Goal: Task Accomplishment & Management: Complete application form

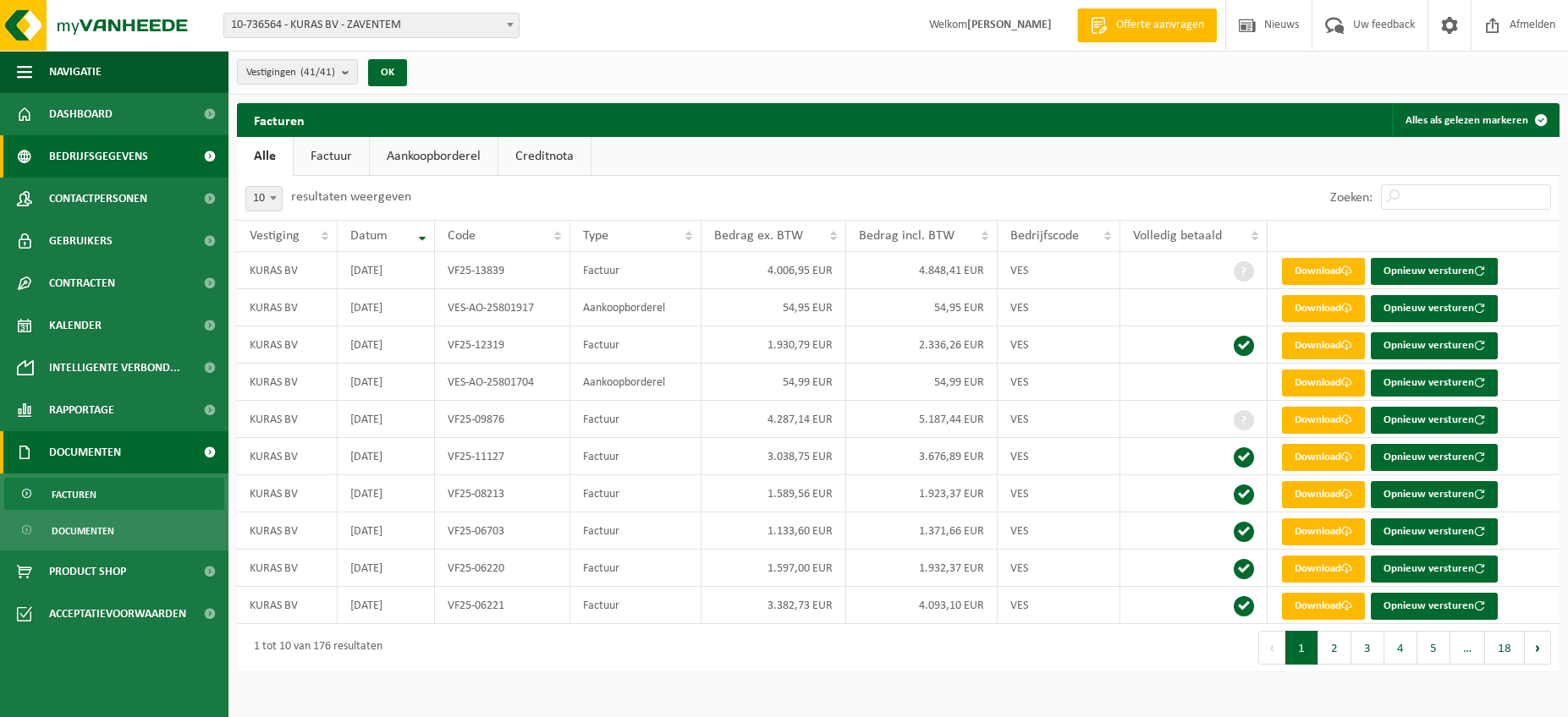
click at [205, 158] on span at bounding box center [209, 157] width 38 height 43
click at [209, 158] on span at bounding box center [209, 157] width 38 height 43
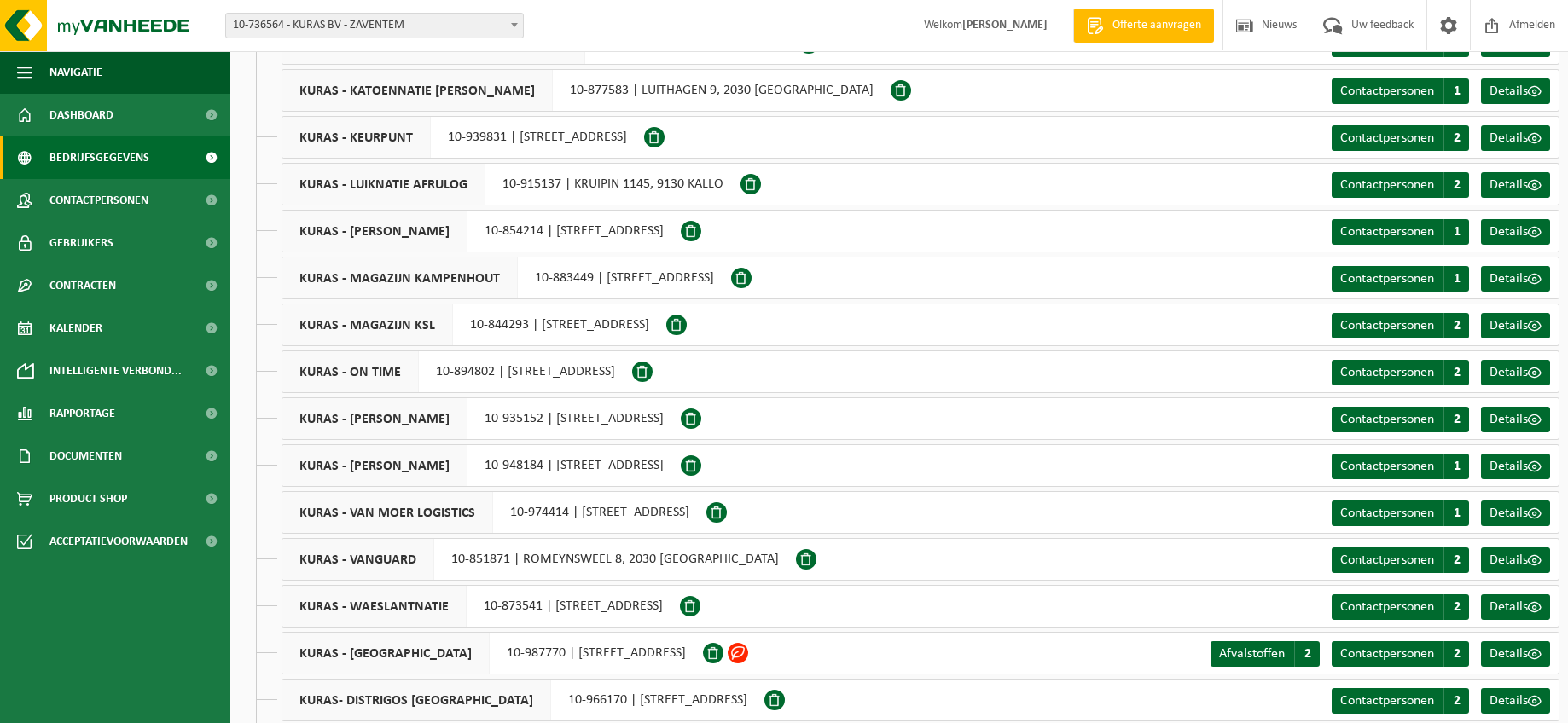
scroll to position [1333, 0]
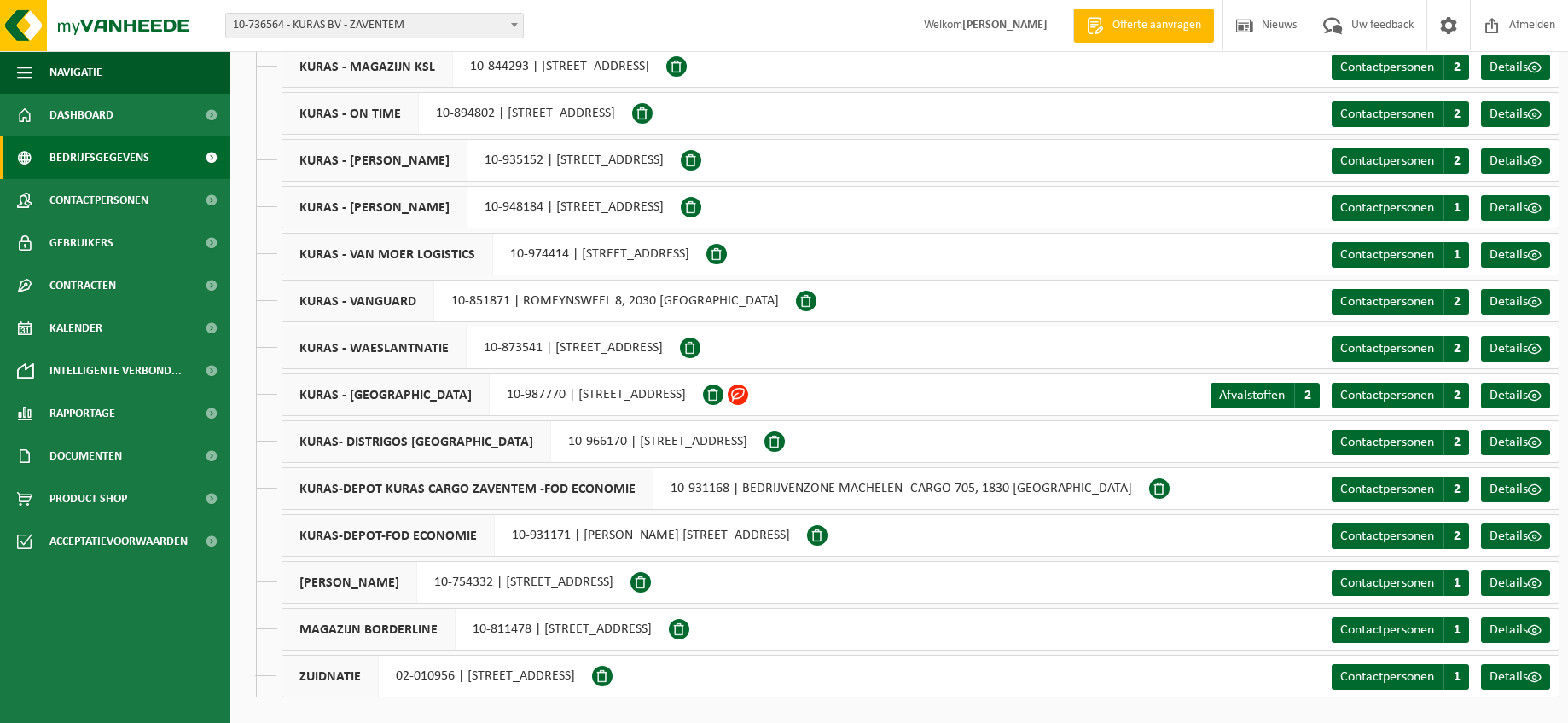
click at [748, 394] on span at bounding box center [738, 395] width 20 height 20
click at [723, 393] on span at bounding box center [712, 395] width 20 height 20
click at [1227, 395] on span "Afvalstoffen" at bounding box center [1251, 396] width 65 height 14
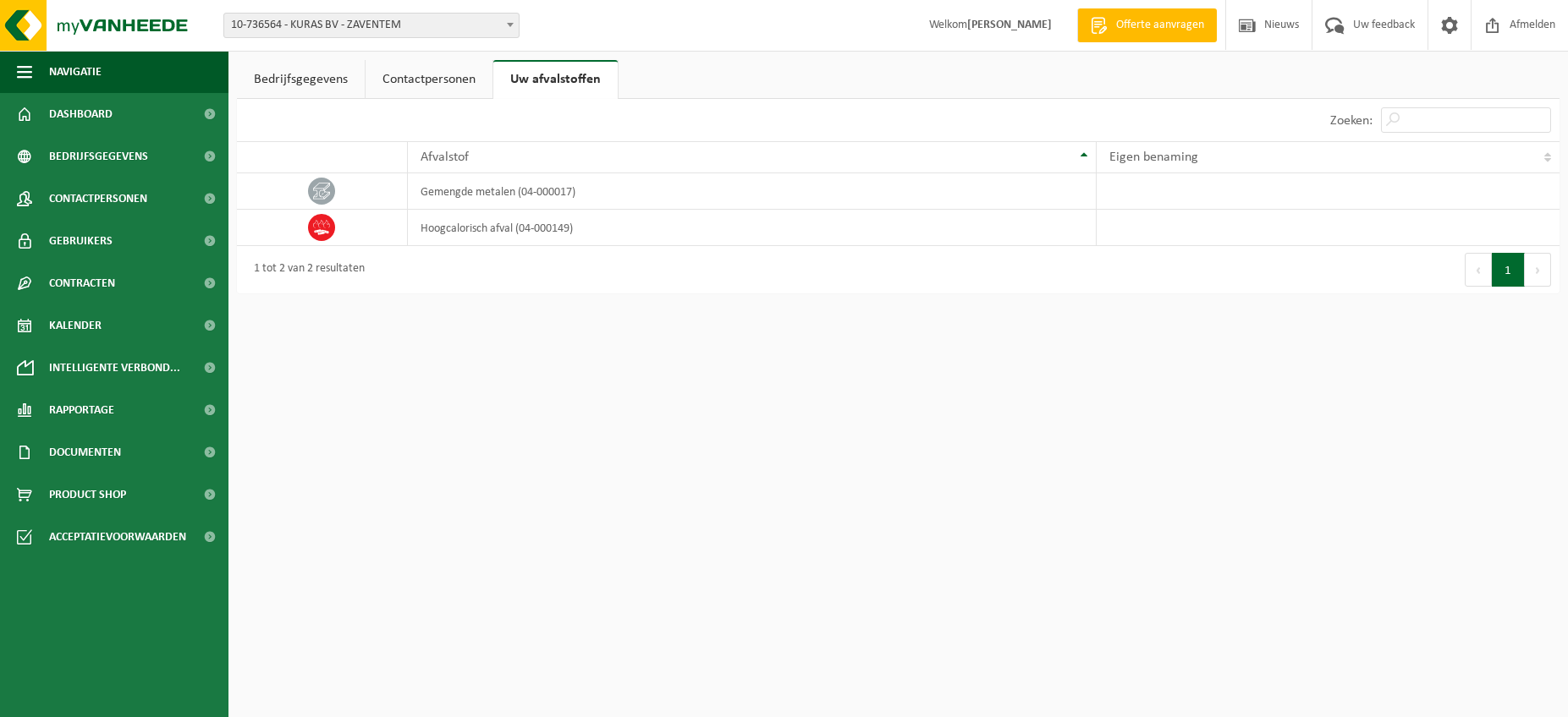
click at [309, 85] on link "Bedrijfsgegevens" at bounding box center [301, 79] width 128 height 39
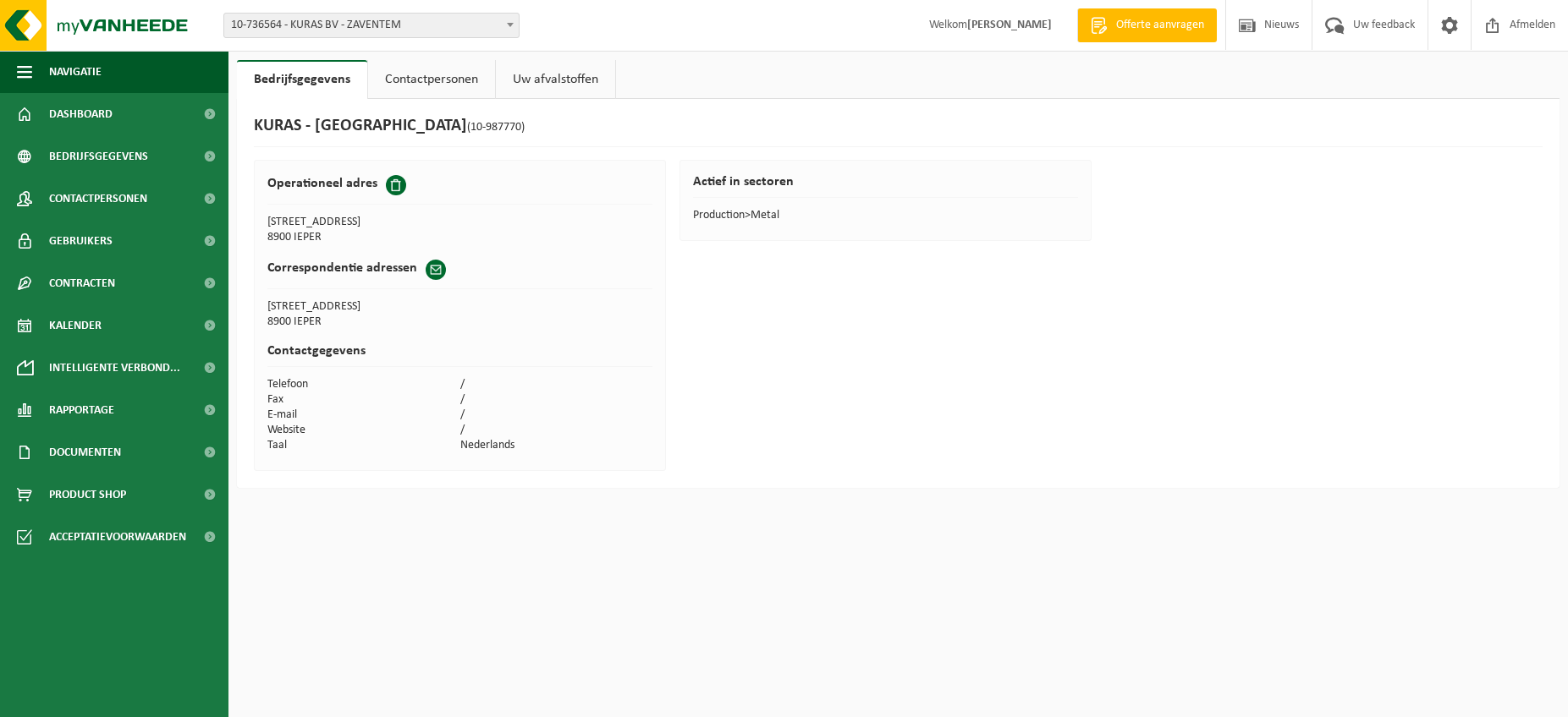
click at [396, 69] on link "Contactpersonen" at bounding box center [431, 79] width 127 height 39
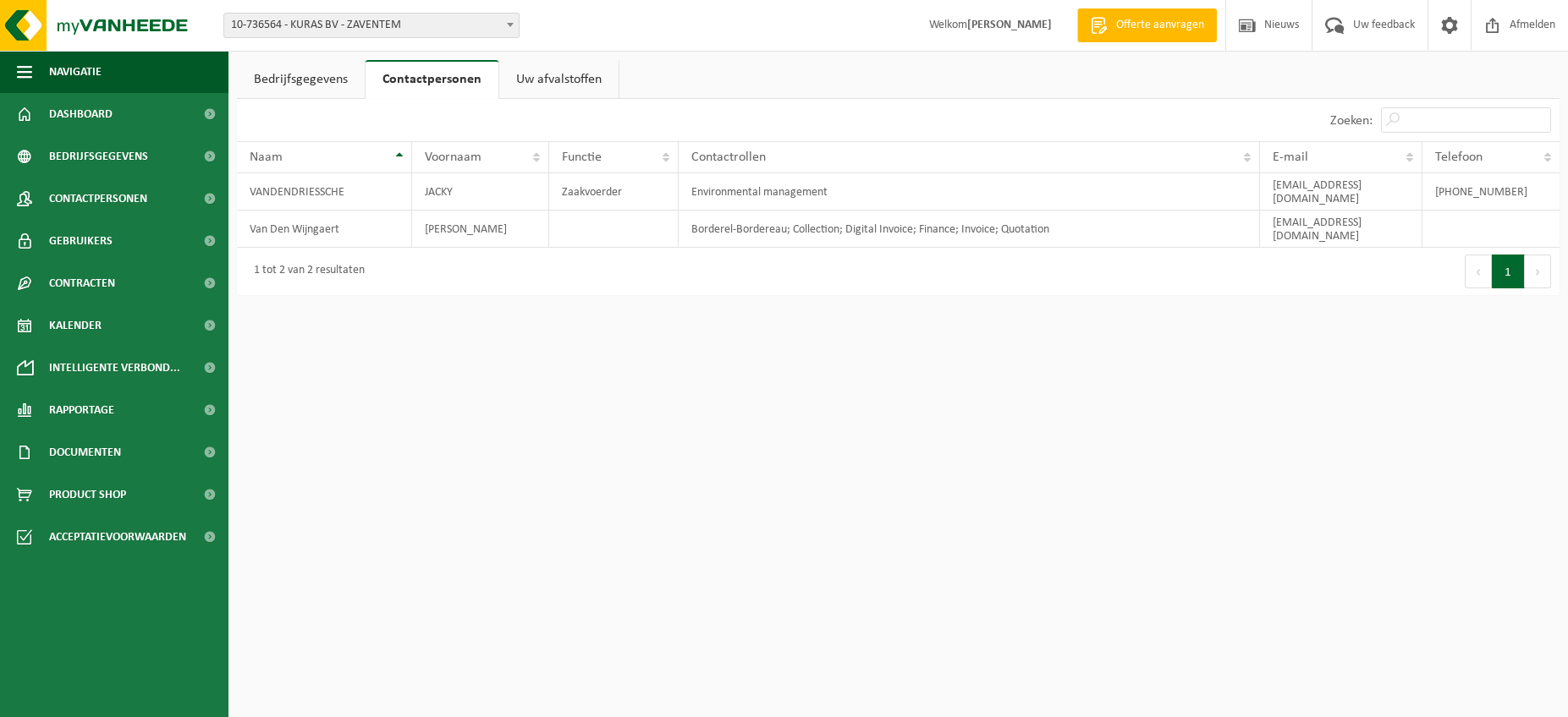
click at [555, 78] on link "Uw afvalstoffen" at bounding box center [558, 79] width 119 height 39
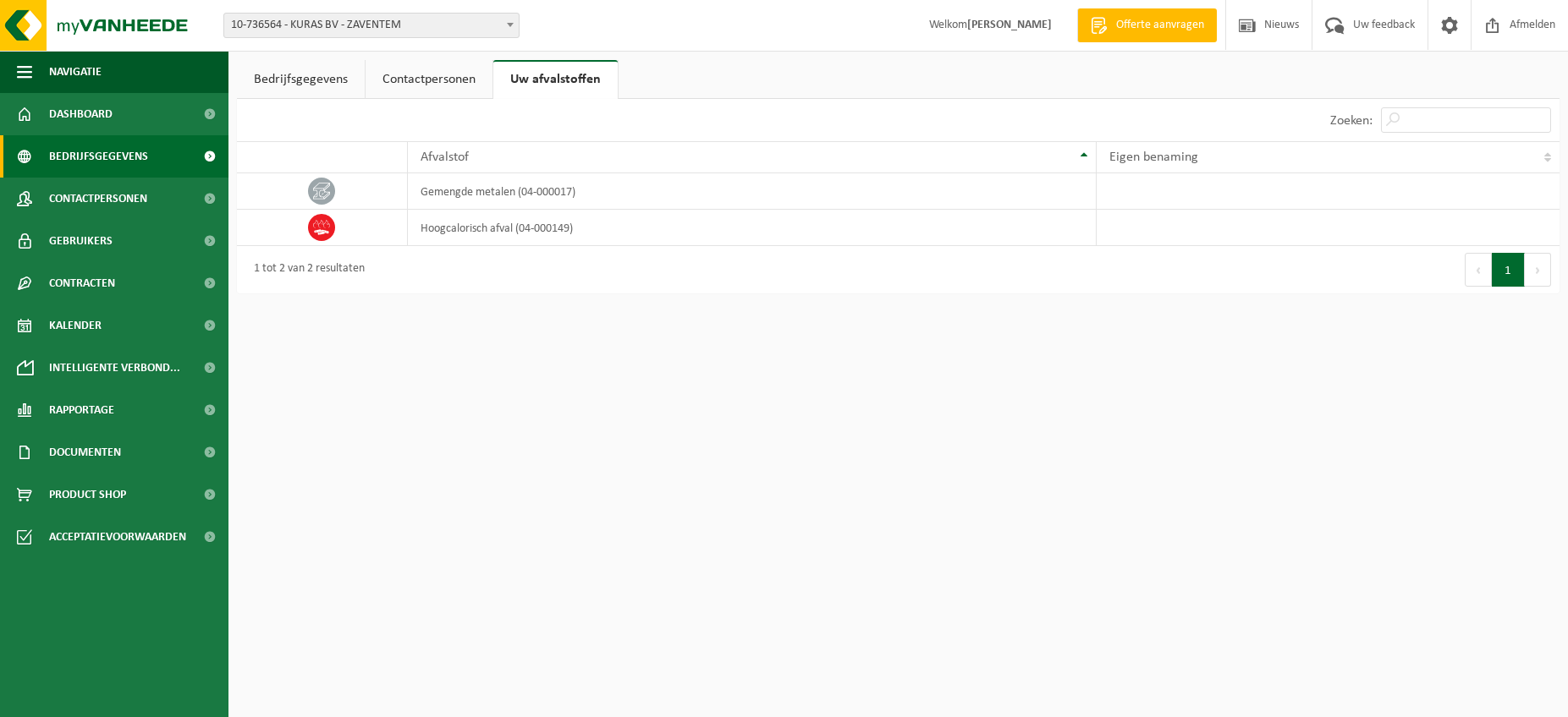
click at [209, 158] on span at bounding box center [209, 157] width 38 height 43
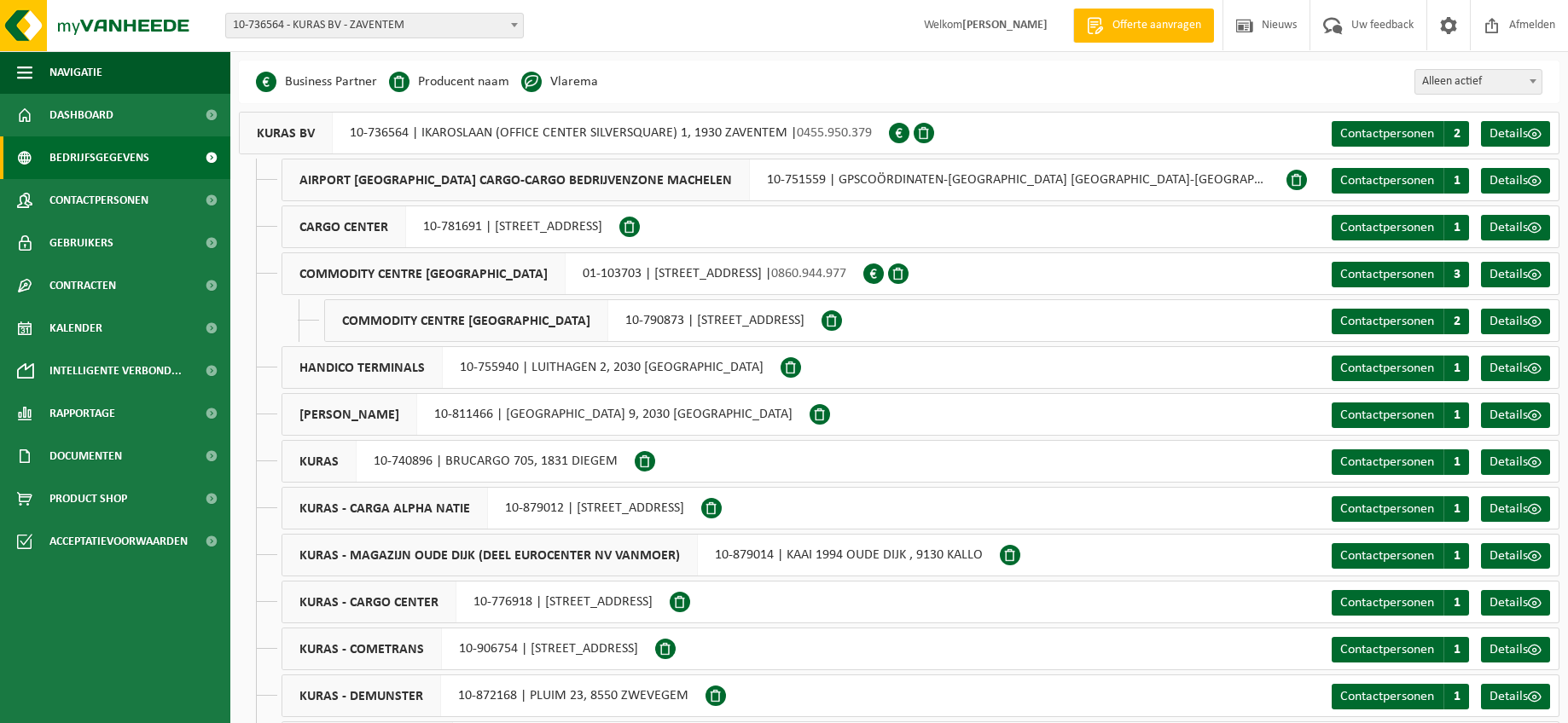
click at [895, 133] on span at bounding box center [899, 133] width 20 height 20
click at [902, 134] on span at bounding box center [899, 133] width 20 height 20
click at [931, 134] on span at bounding box center [923, 133] width 20 height 20
click at [578, 137] on div "KURAS BV 10-736564 | IKAROSLAAN (OFFICE CENTER SILVERSQUARE) 1, 1930 ZAVENTEM |…" at bounding box center [563, 133] width 650 height 43
click at [533, 79] on span at bounding box center [531, 82] width 20 height 20
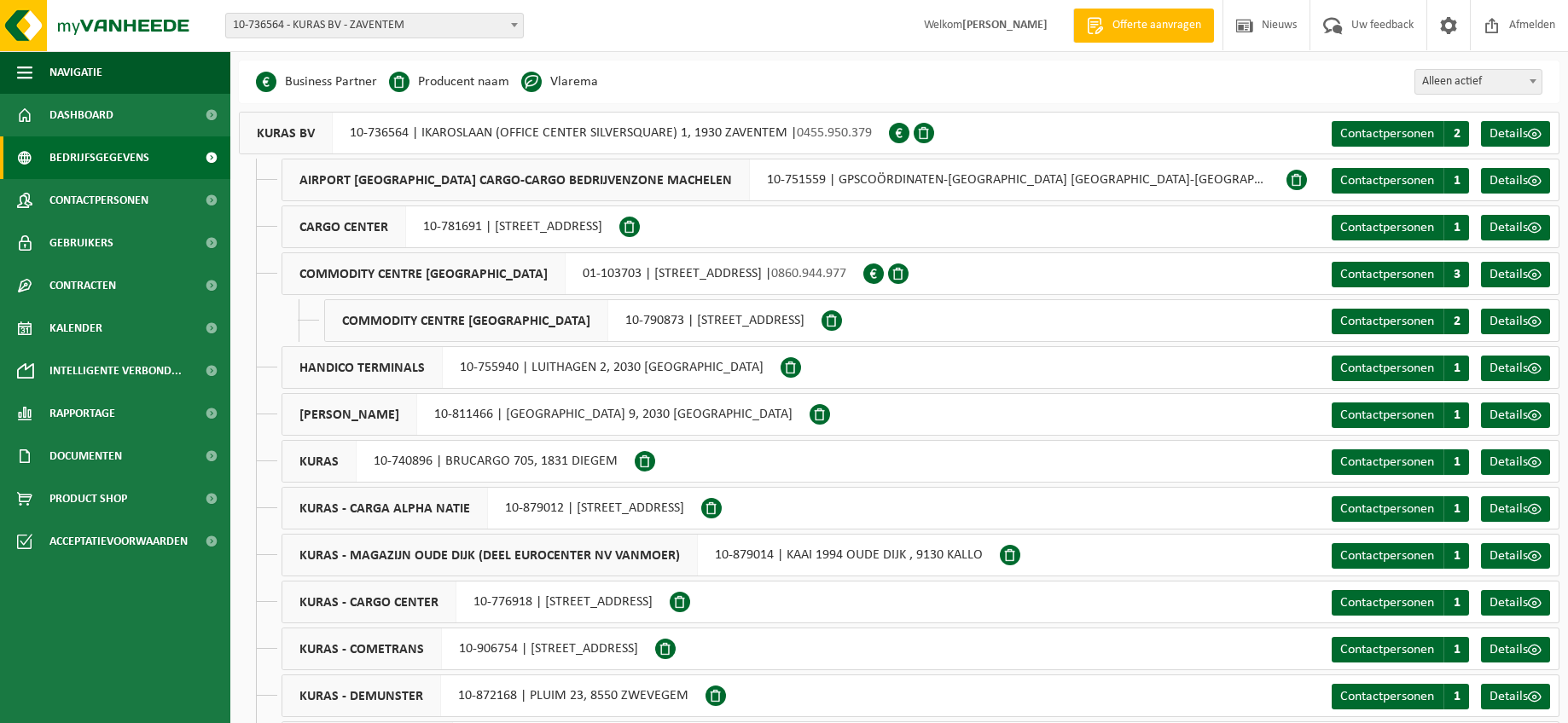
click at [568, 81] on li "Vlarema" at bounding box center [559, 82] width 77 height 25
click at [400, 82] on span at bounding box center [399, 82] width 20 height 20
click at [303, 136] on span "KURAS BV" at bounding box center [286, 133] width 93 height 41
click at [302, 134] on span "KURAS BV" at bounding box center [286, 133] width 93 height 41
click at [356, 177] on span "AIRPORT BRUSSELS CARGO-CARGO BEDRIJVENZONE MACHELEN" at bounding box center [516, 180] width 468 height 41
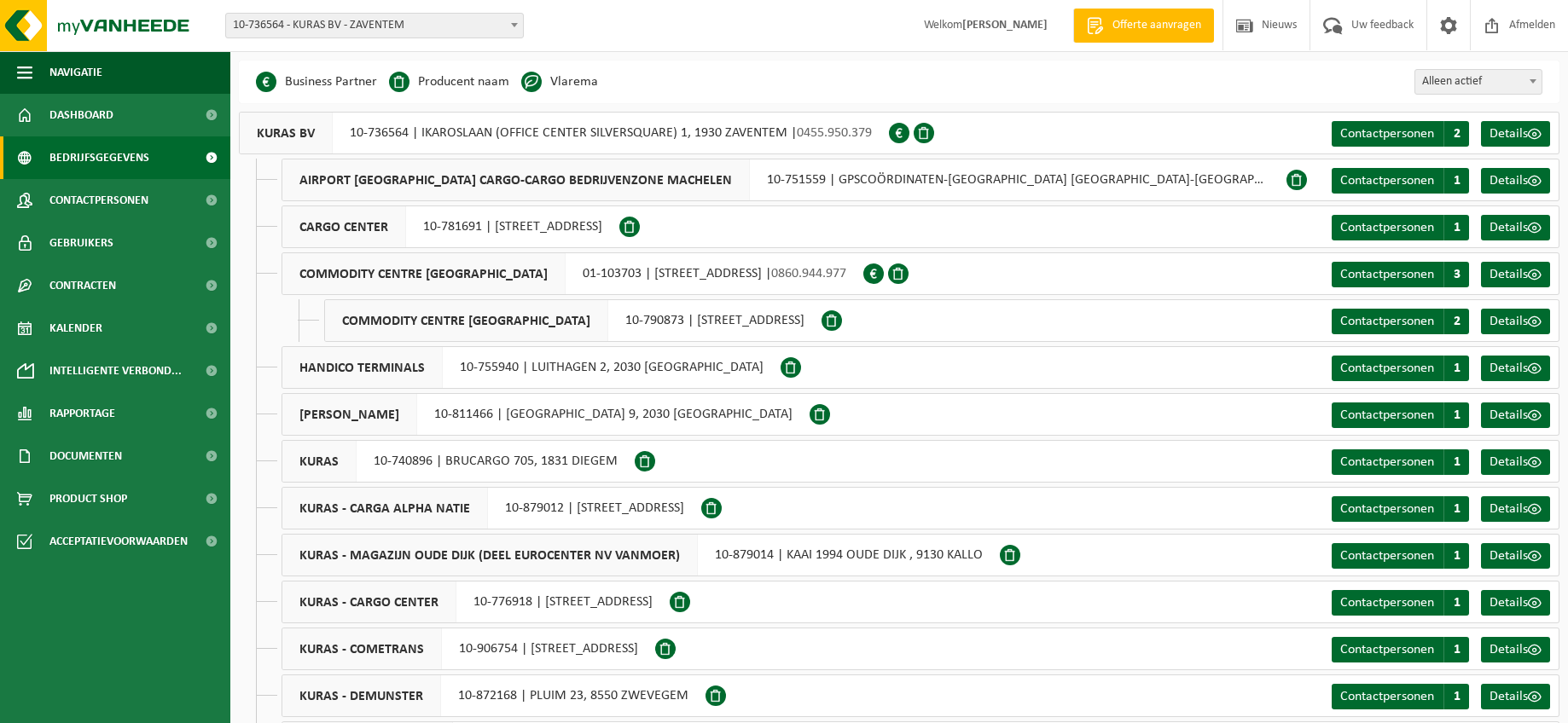
click at [355, 177] on span "AIRPORT BRUSSELS CARGO-CARGO BEDRIJVENZONE MACHELEN" at bounding box center [516, 180] width 468 height 41
click at [1523, 132] on span "Details" at bounding box center [1508, 133] width 38 height 14
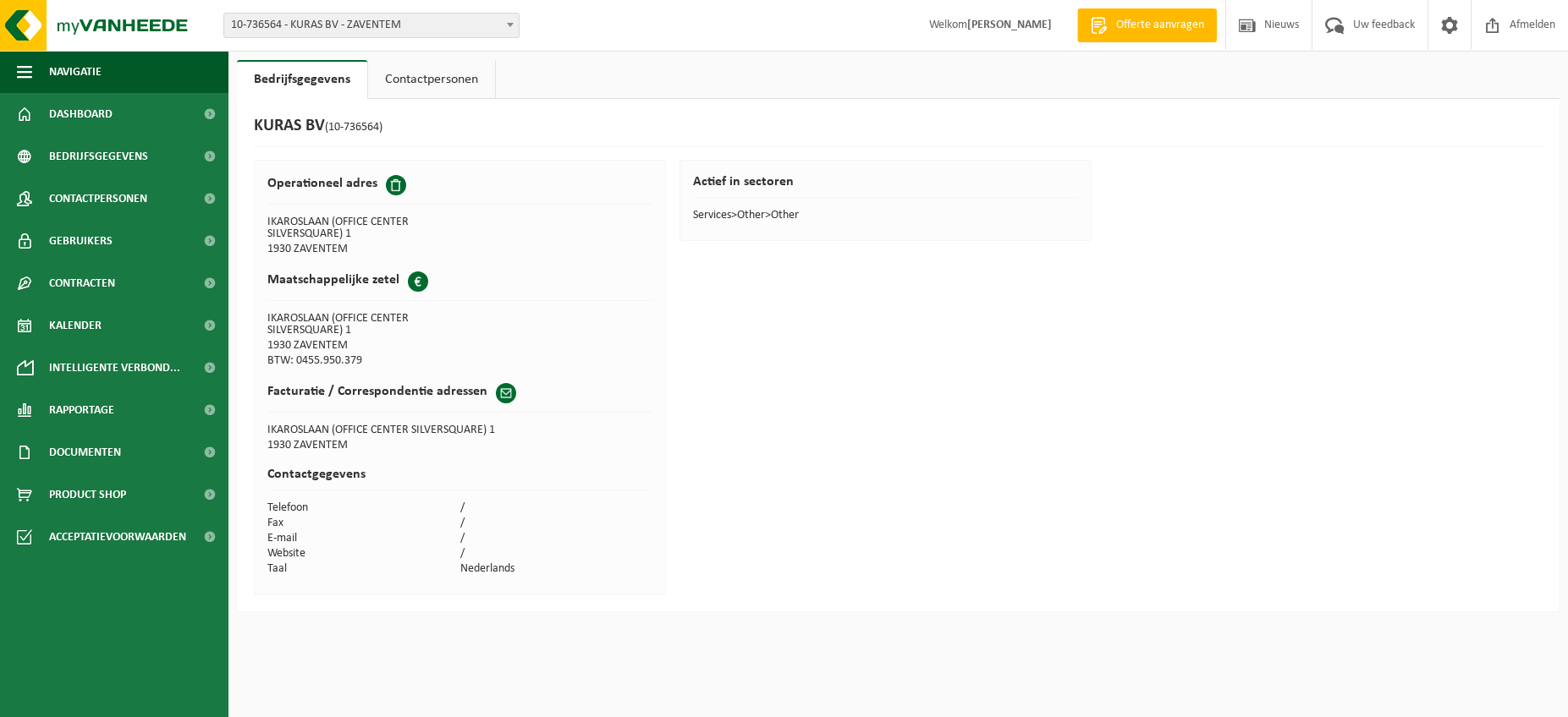
click at [451, 79] on link "Contactpersonen" at bounding box center [431, 79] width 127 height 39
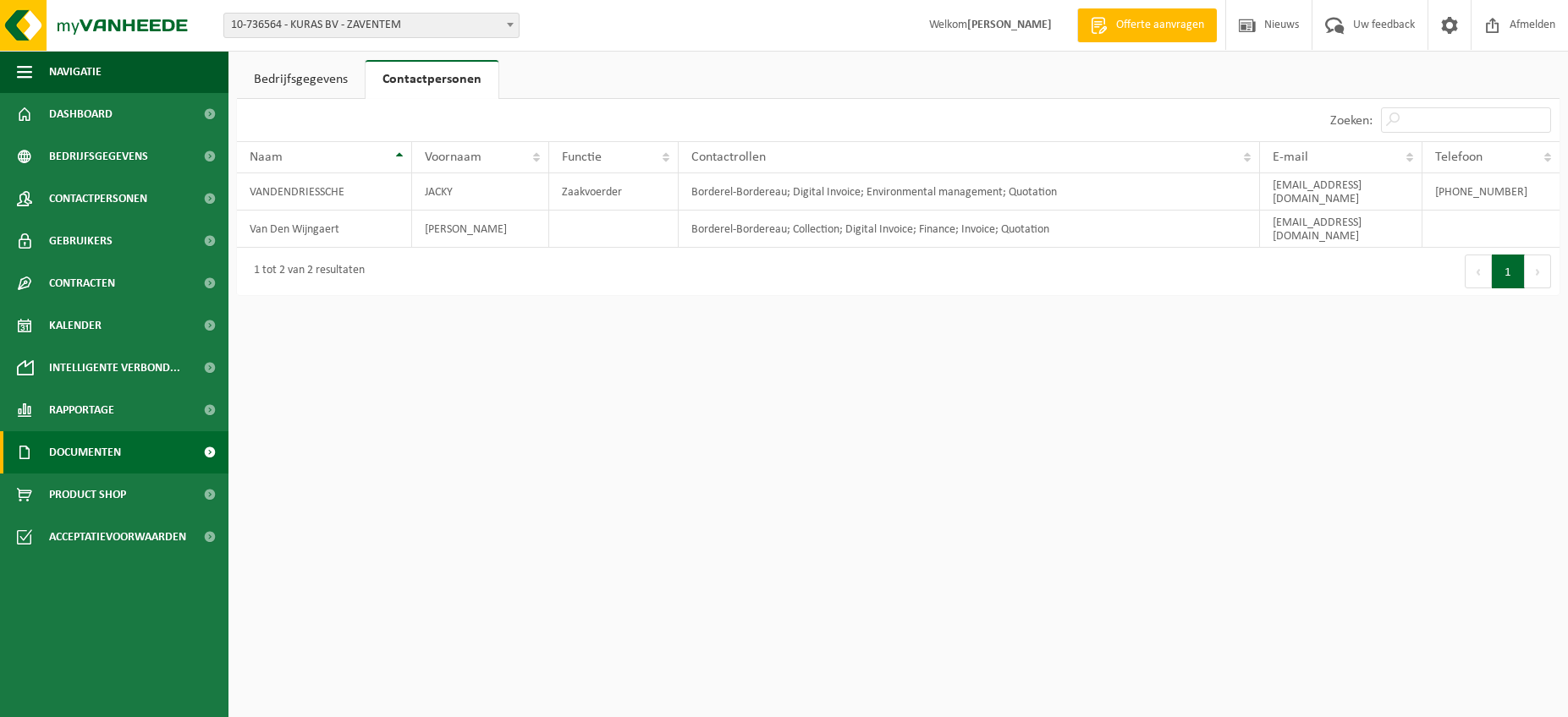
click at [208, 454] on span at bounding box center [209, 452] width 38 height 43
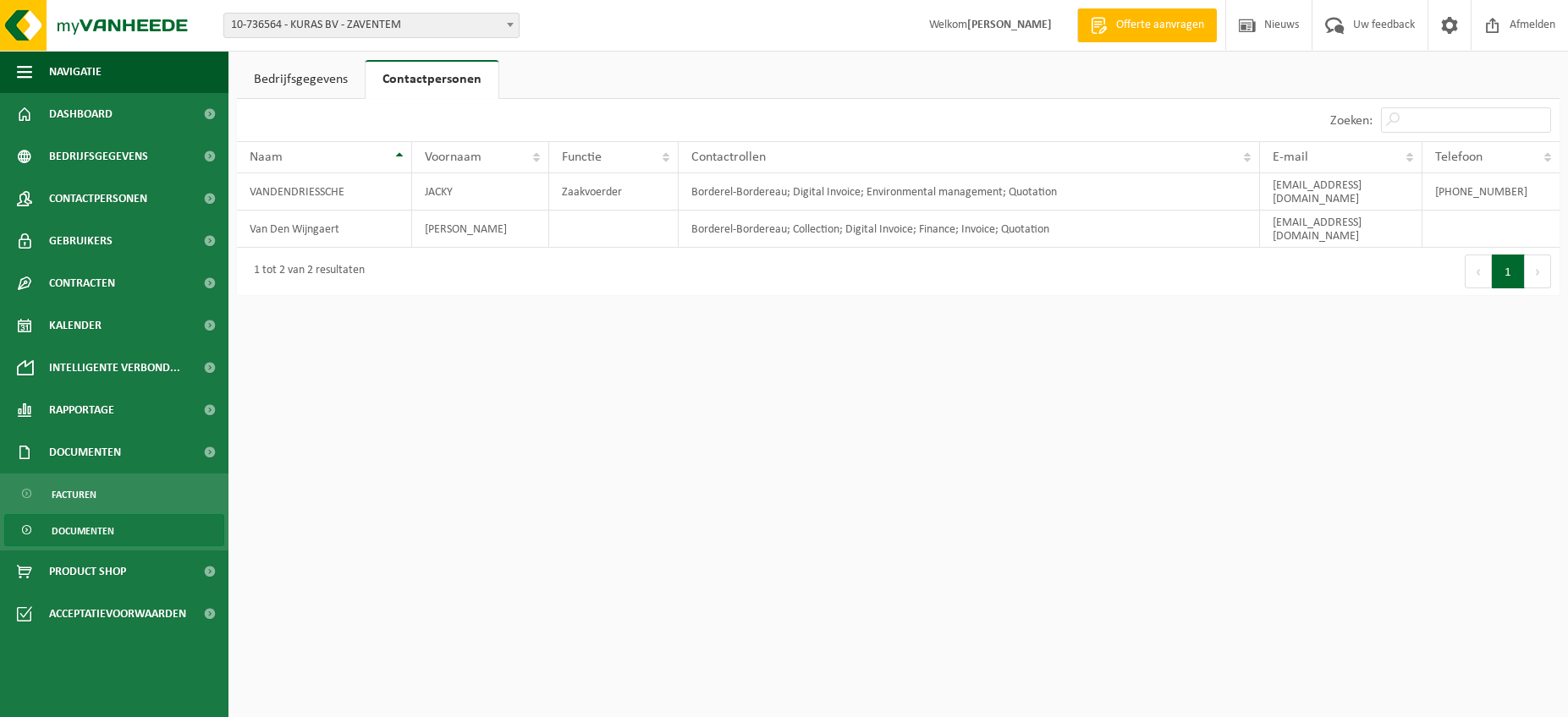
click at [112, 526] on span "Documenten" at bounding box center [82, 531] width 63 height 32
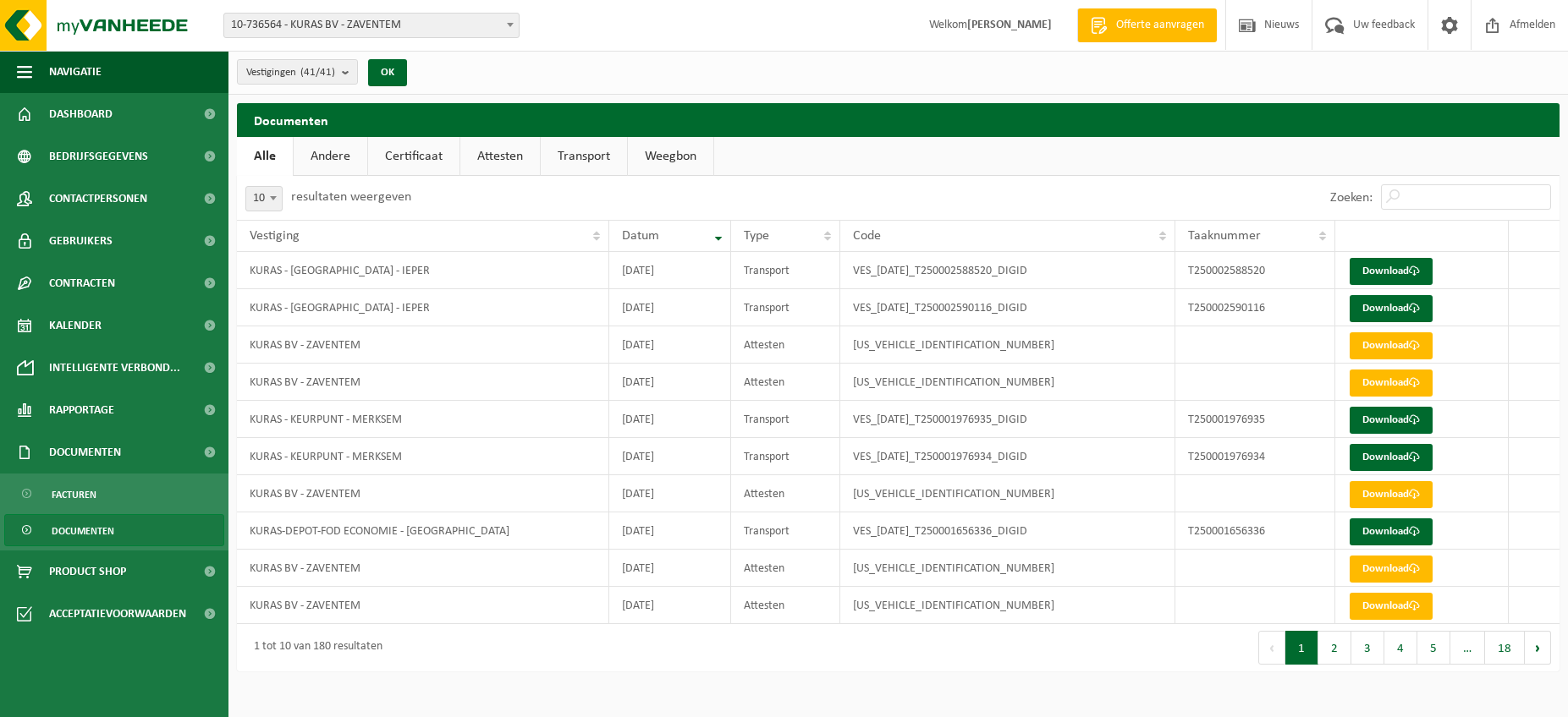
click at [422, 153] on link "Certificaat" at bounding box center [414, 157] width 92 height 39
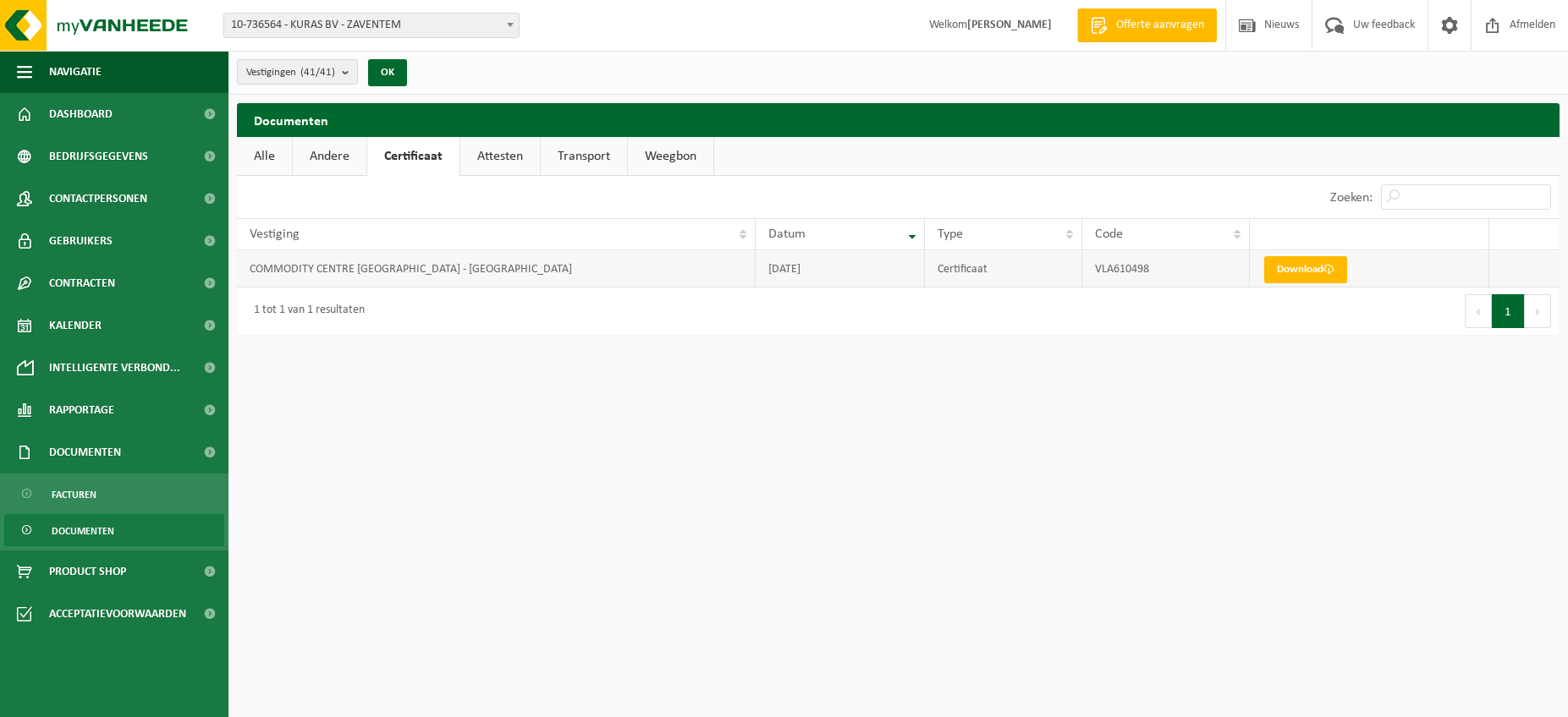
click at [404, 269] on td "COMMODITY CENTRE BELGIUM - ANTWERPEN" at bounding box center [496, 269] width 519 height 38
click at [494, 158] on link "Attesten" at bounding box center [500, 157] width 79 height 39
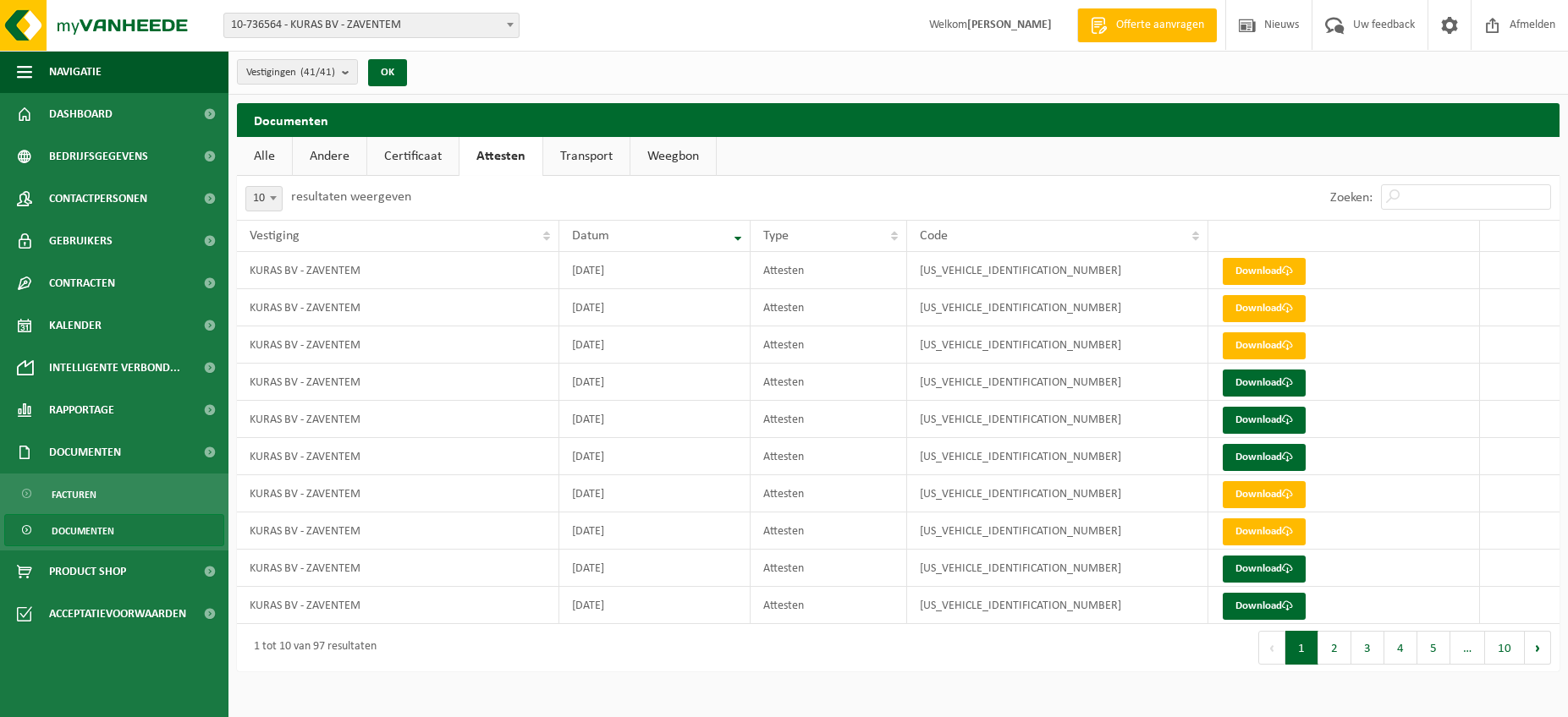
click at [422, 158] on link "Certificaat" at bounding box center [413, 157] width 92 height 39
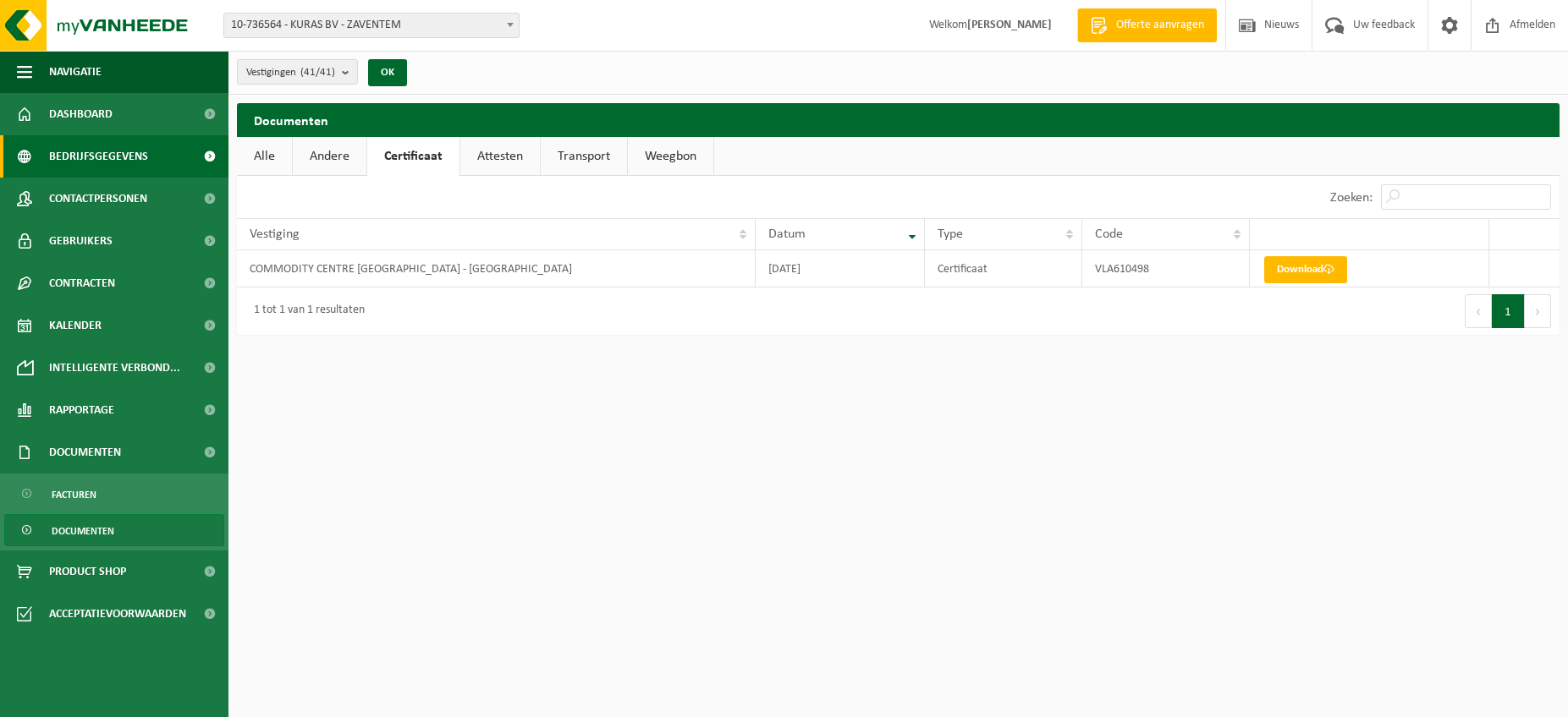
click at [146, 160] on link "Bedrijfsgegevens" at bounding box center [114, 157] width 228 height 43
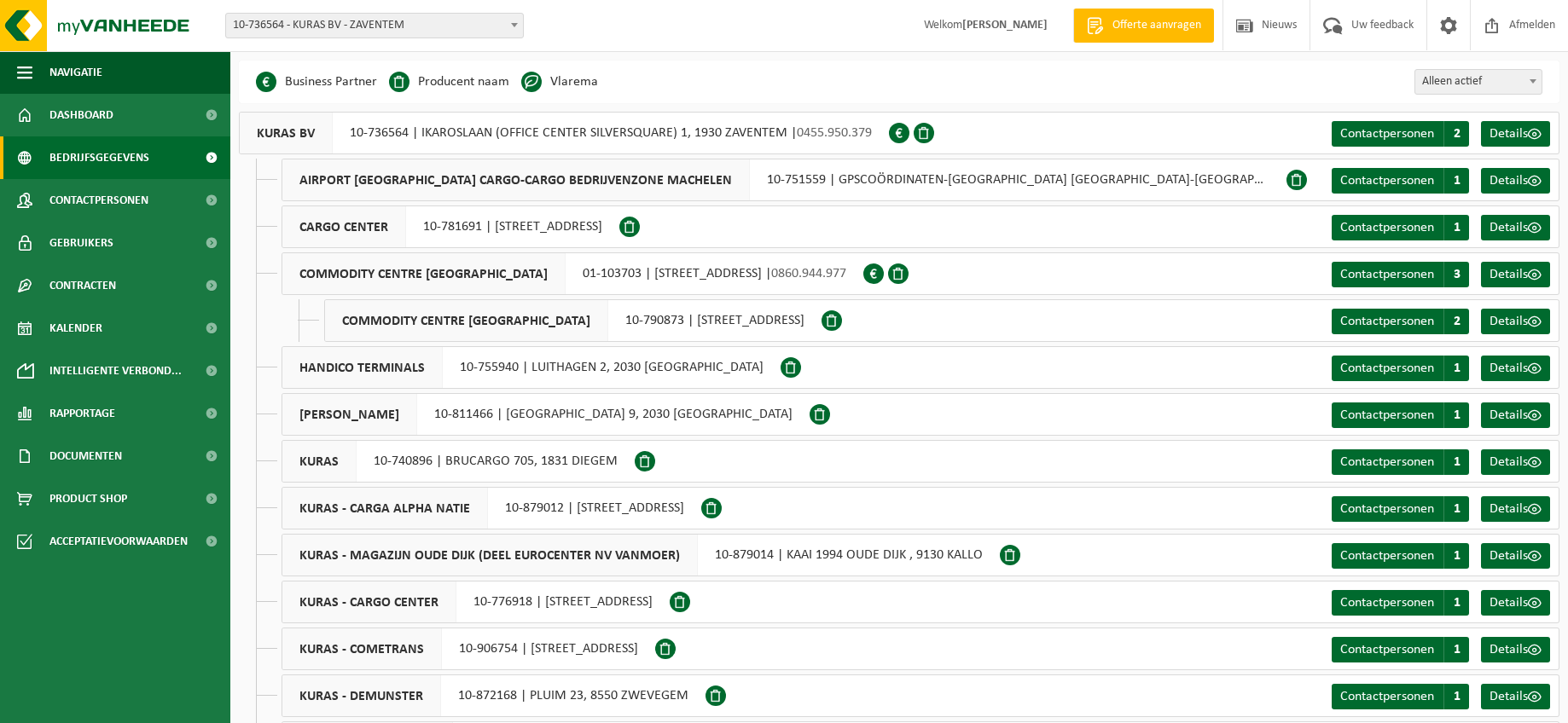
click at [884, 276] on span at bounding box center [873, 273] width 20 height 20
click at [1368, 277] on span "Contactpersonen" at bounding box center [1387, 275] width 94 height 14
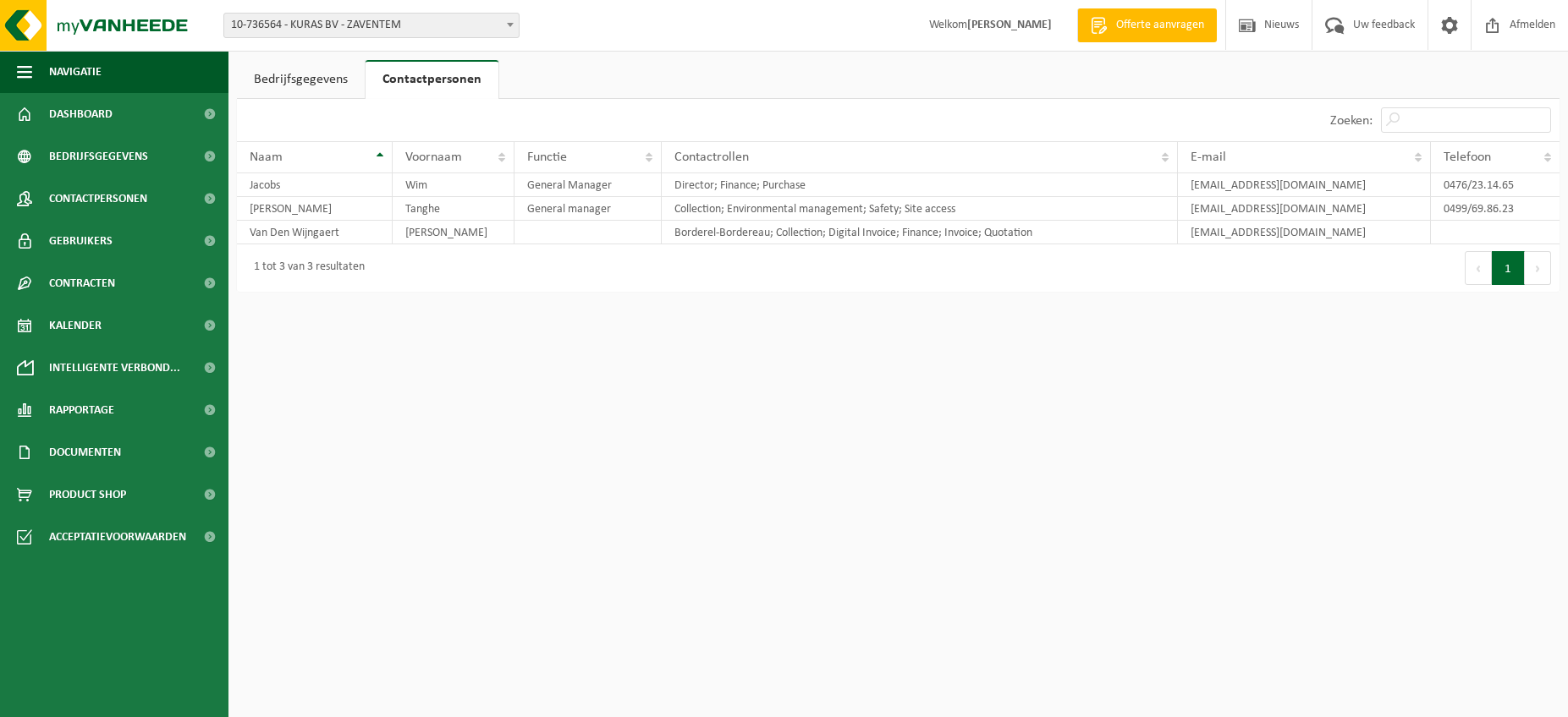
click at [305, 82] on link "Bedrijfsgegevens" at bounding box center [301, 79] width 128 height 39
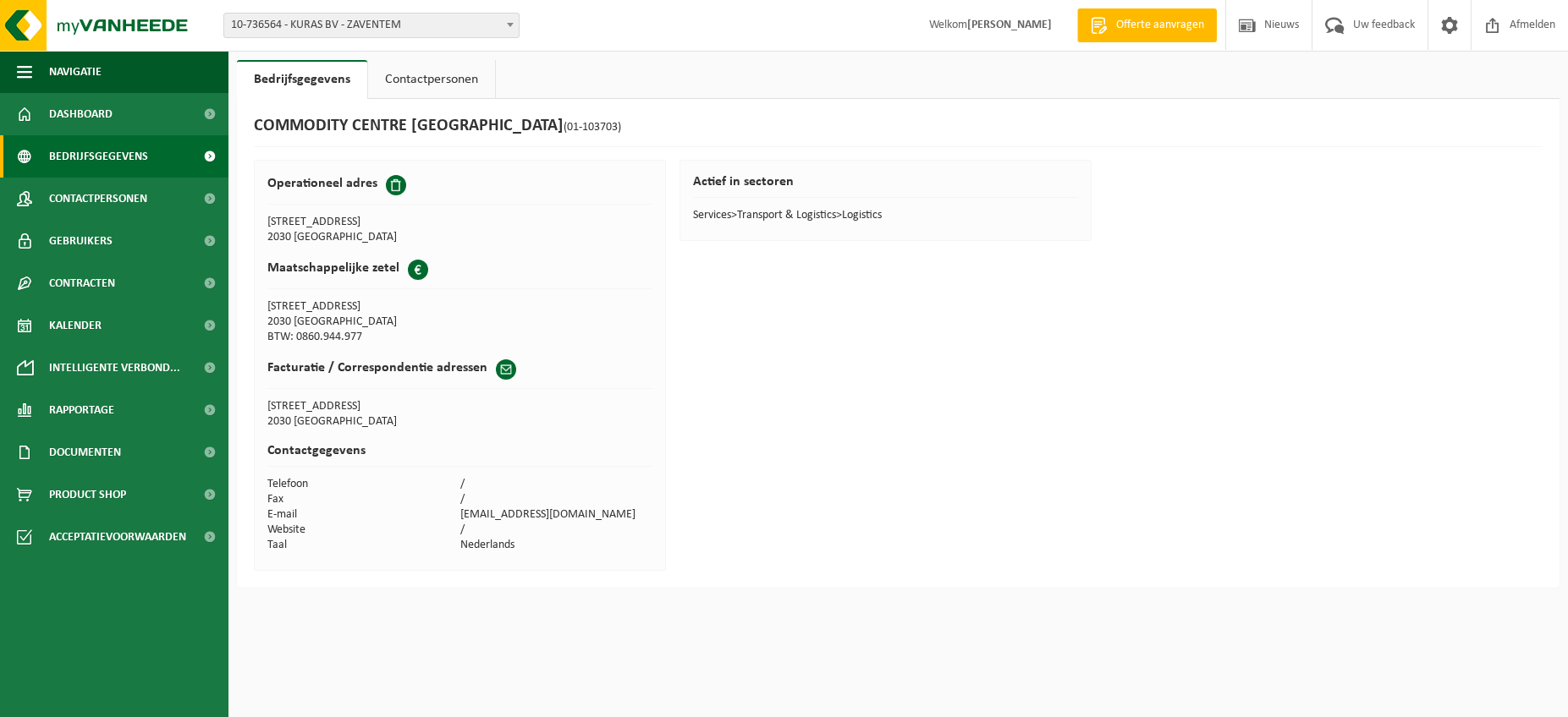
click at [123, 157] on span "Bedrijfsgegevens" at bounding box center [99, 157] width 99 height 43
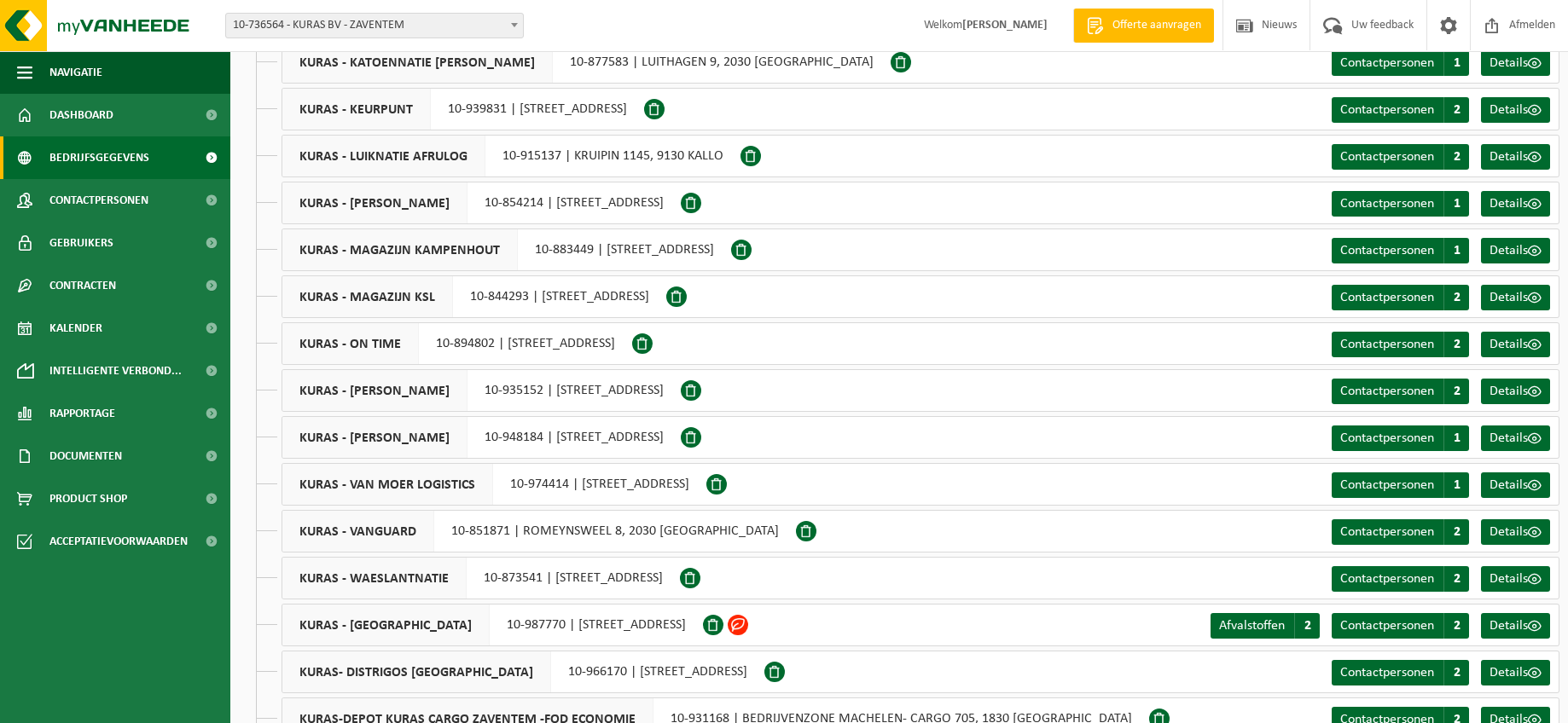
scroll to position [1194, 0]
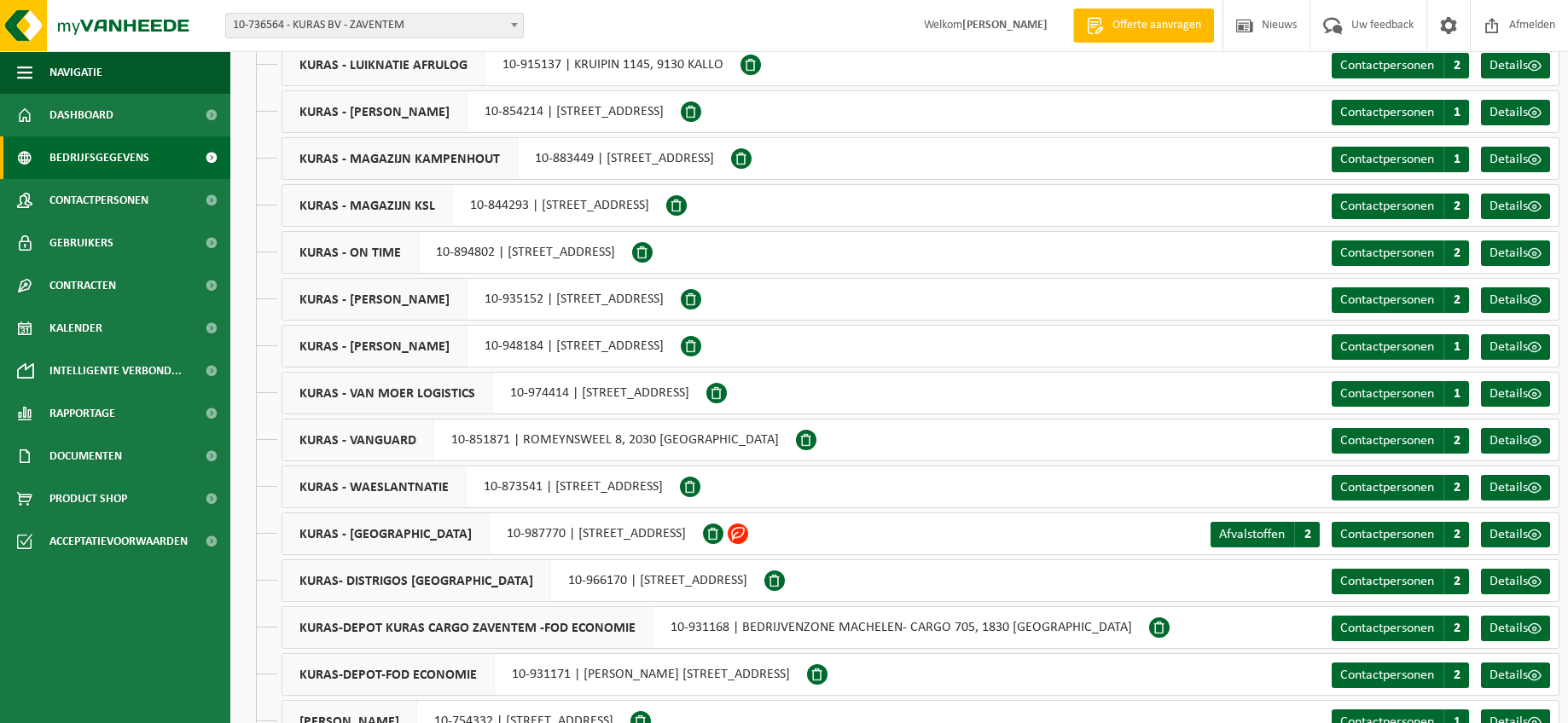
click at [723, 534] on span at bounding box center [712, 533] width 20 height 20
click at [350, 529] on span "KURAS - WESTLANDIA" at bounding box center [386, 534] width 208 height 41
click at [344, 535] on span "KURAS - WESTLANDIA" at bounding box center [386, 534] width 208 height 41
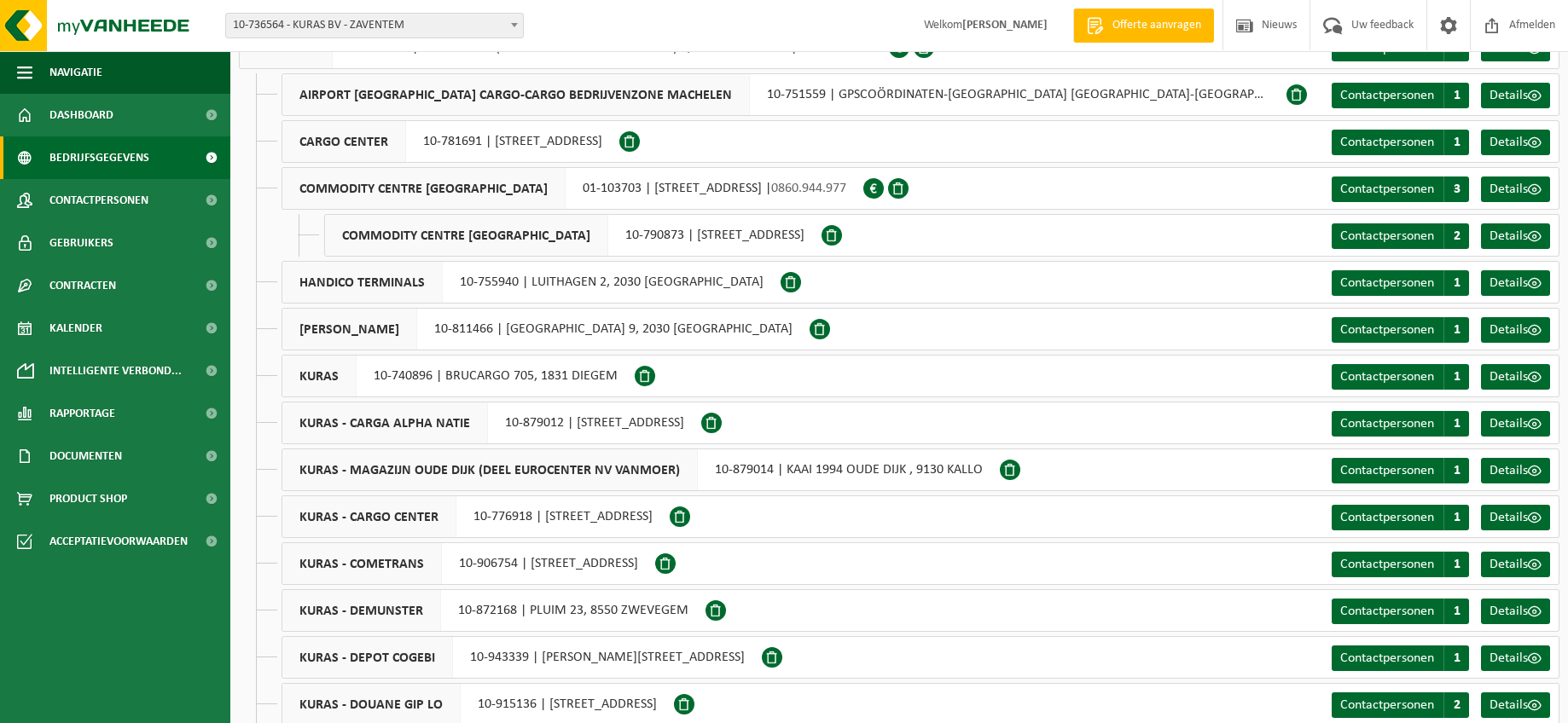
scroll to position [0, 0]
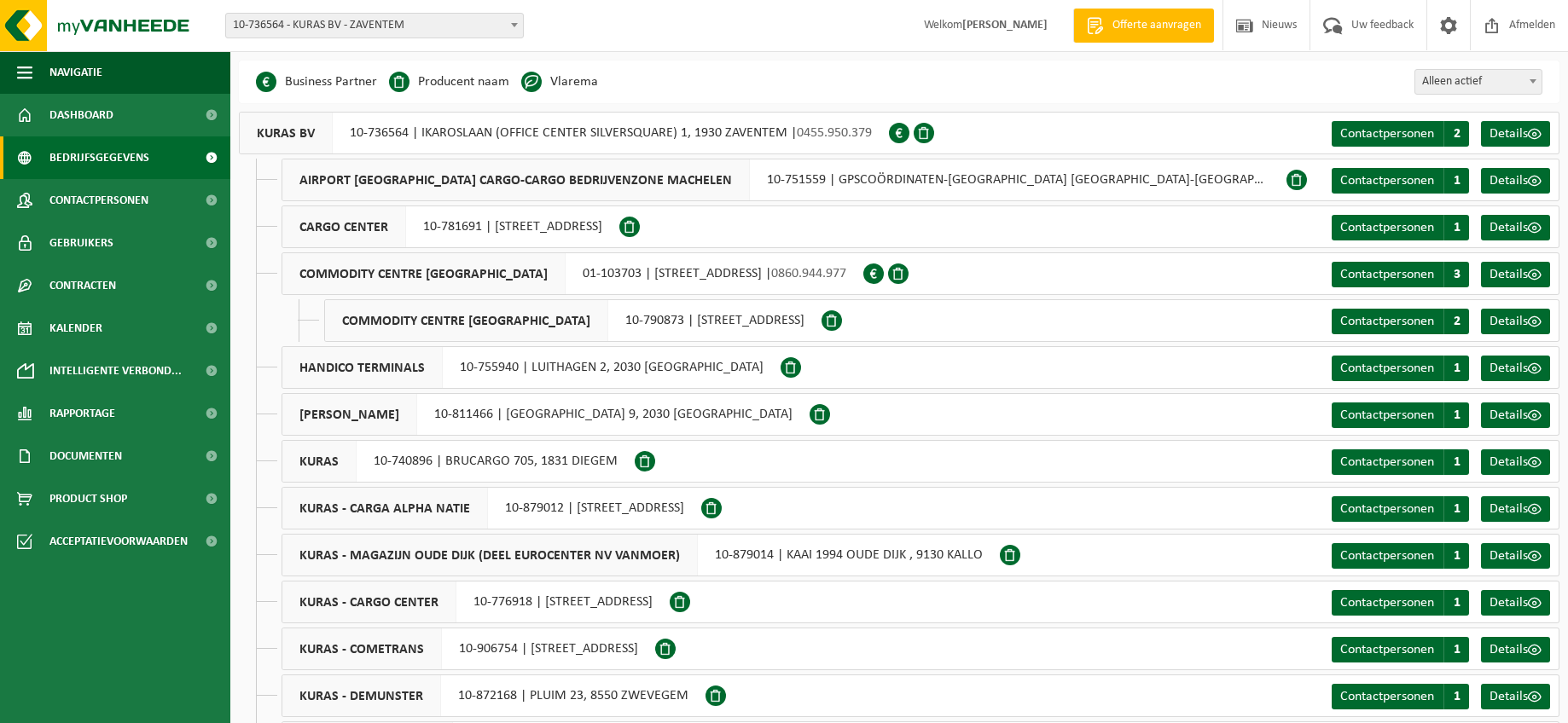
click at [260, 138] on span "KURAS BV" at bounding box center [286, 133] width 93 height 41
click at [359, 130] on div "KURAS BV 10-736564 | IKAROSLAAN (OFFICE CENTER SILVERSQUARE) 1, 1930 ZAVENTEM |…" at bounding box center [563, 133] width 650 height 43
click at [461, 137] on div "KURAS BV 10-736564 | IKAROSLAAN (OFFICE CENTER SILVERSQUARE) 1, 1930 ZAVENTEM |…" at bounding box center [563, 133] width 650 height 43
click at [589, 127] on div "KURAS BV 10-736564 | IKAROSLAAN (OFFICE CENTER SILVERSQUARE) 1, 1930 ZAVENTEM |…" at bounding box center [563, 133] width 650 height 43
click at [718, 131] on div "KURAS BV 10-736564 | IKAROSLAAN (OFFICE CENTER SILVERSQUARE) 1, 1930 ZAVENTEM |…" at bounding box center [563, 133] width 650 height 43
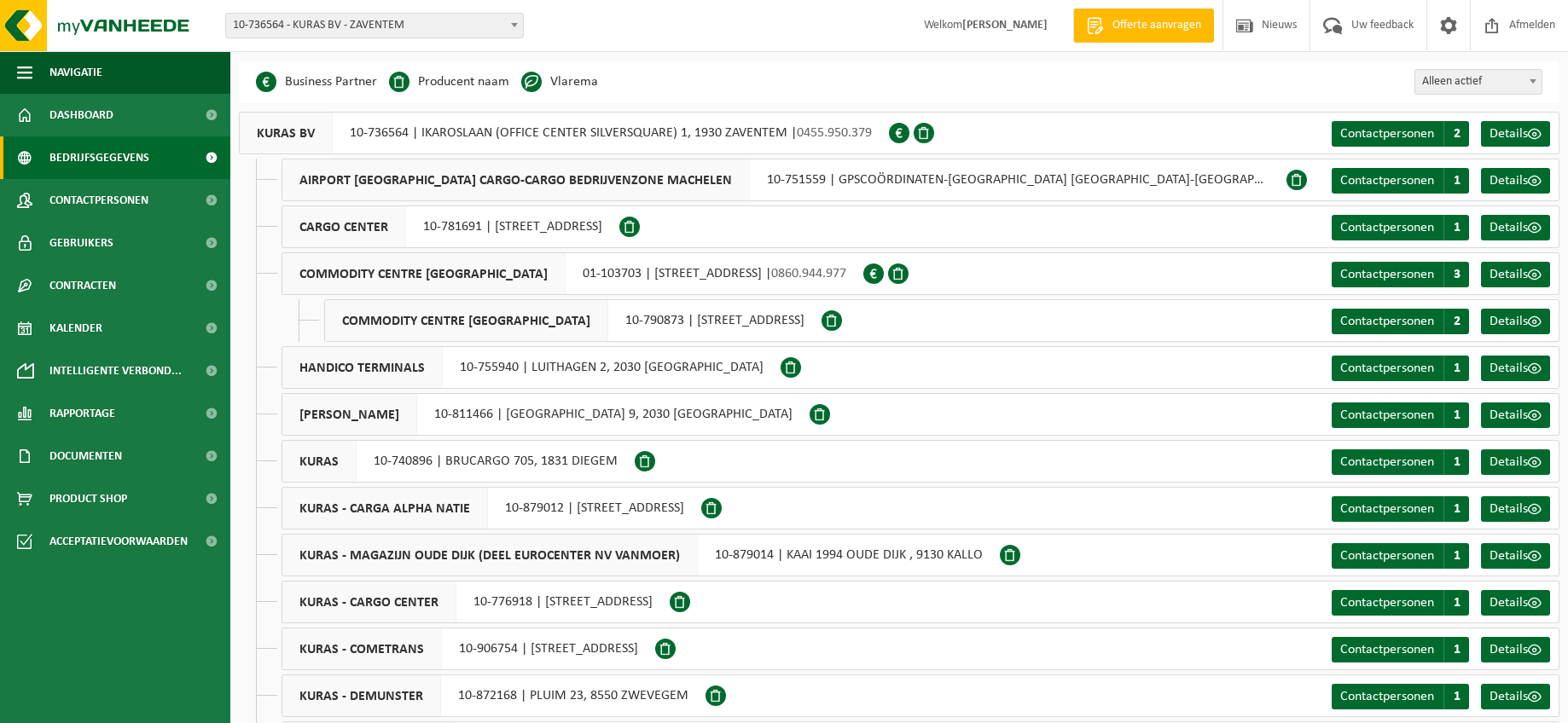
click at [857, 135] on span "0455.950.379" at bounding box center [833, 133] width 75 height 14
click at [898, 133] on span at bounding box center [899, 133] width 20 height 20
click at [927, 133] on span at bounding box center [923, 133] width 20 height 20
click at [1533, 84] on b at bounding box center [1532, 81] width 7 height 4
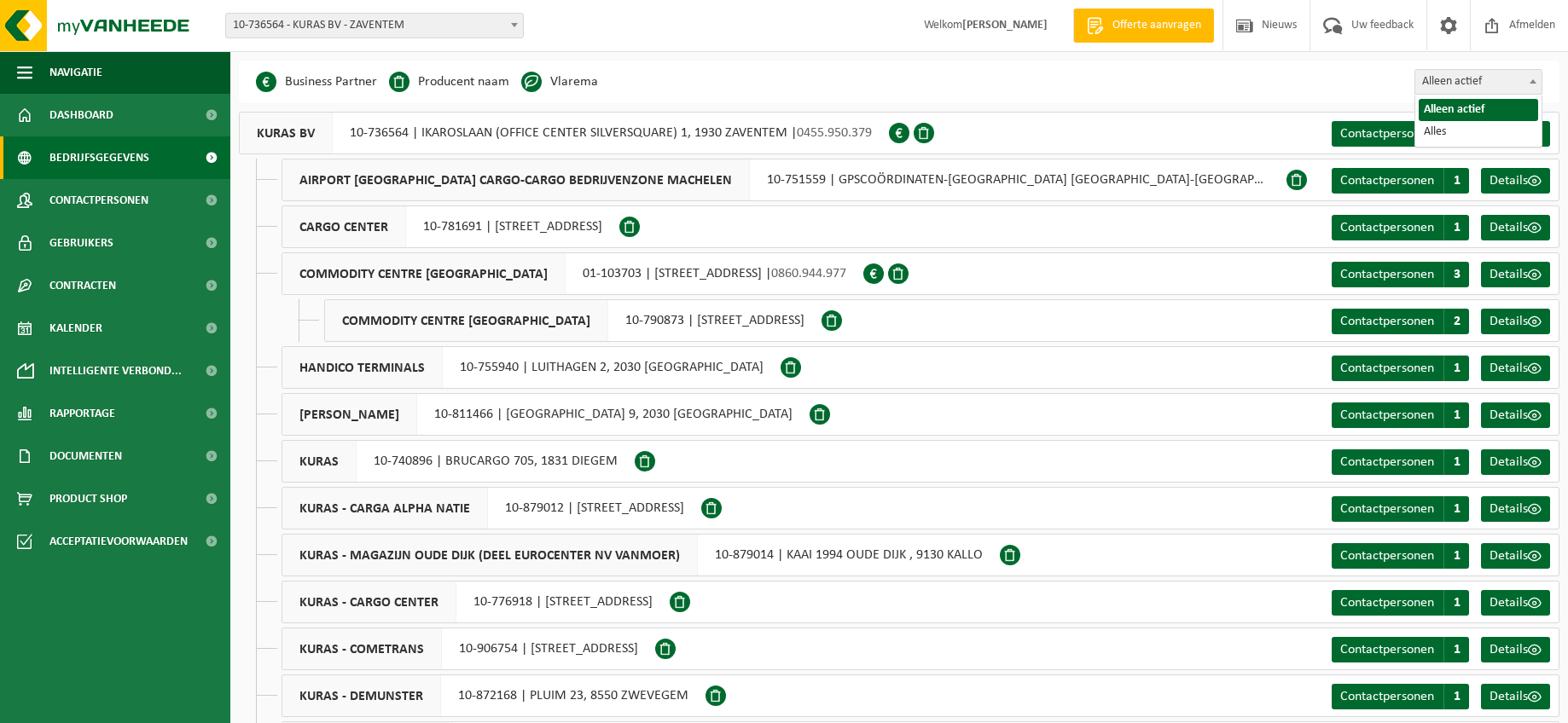
click at [1532, 84] on b at bounding box center [1532, 81] width 7 height 4
select select "true"
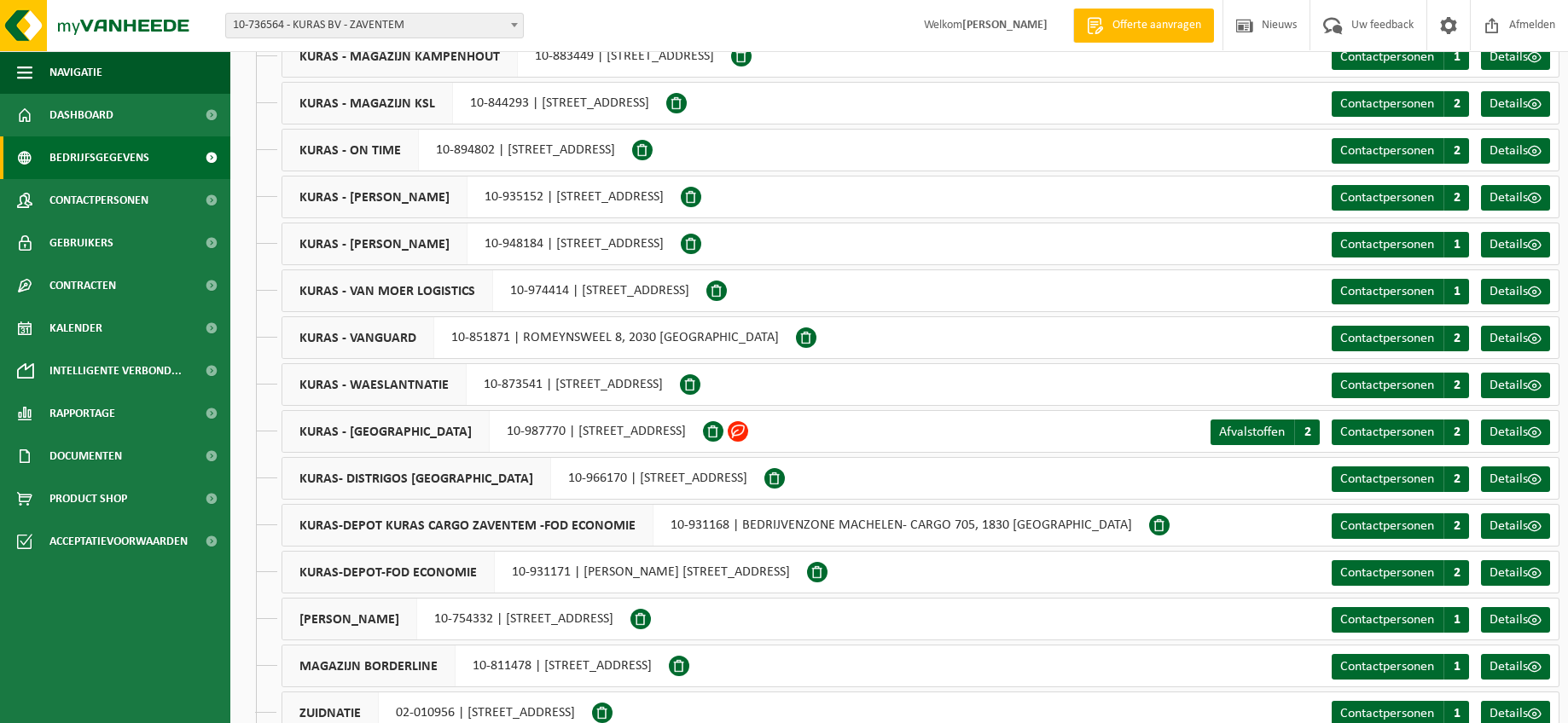
scroll to position [1333, 0]
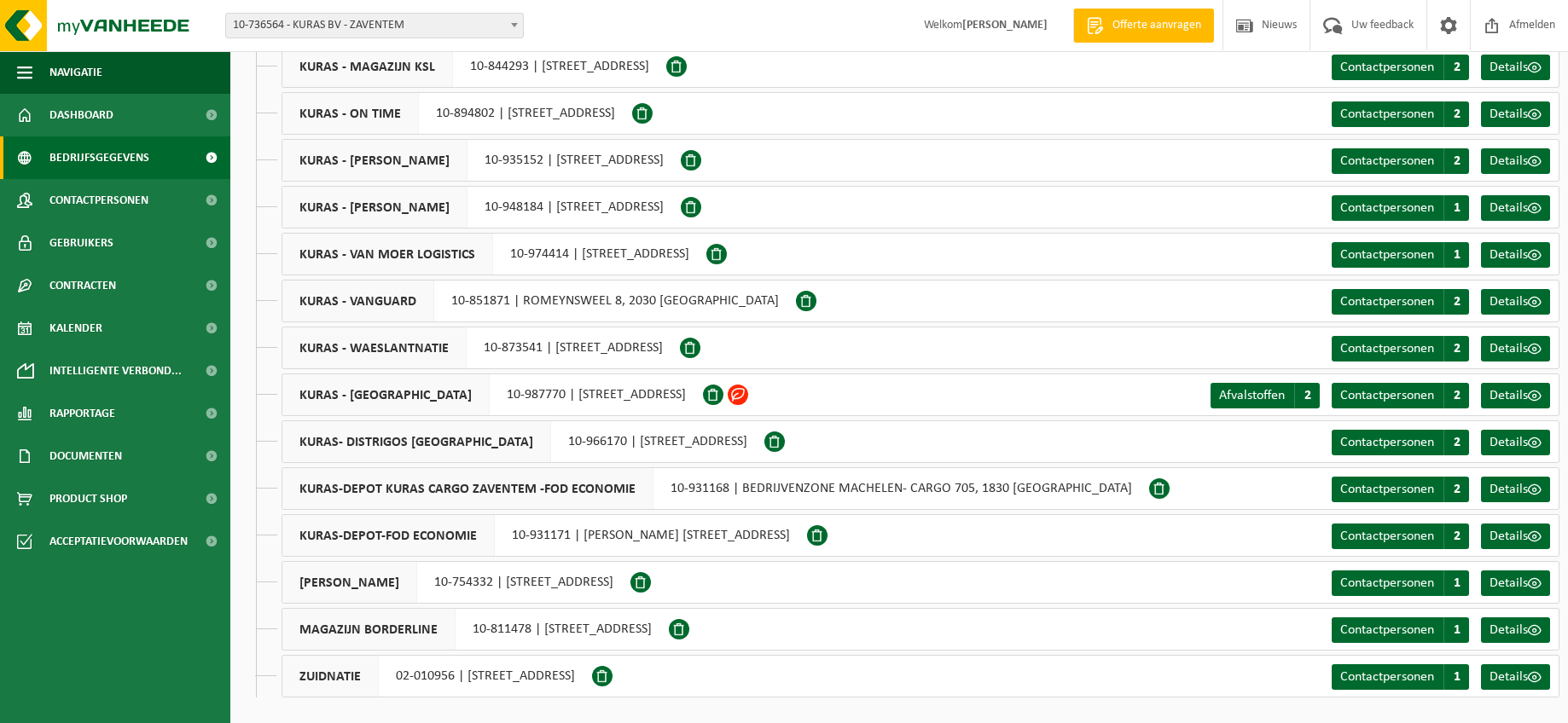
click at [748, 394] on span at bounding box center [738, 395] width 20 height 20
click at [723, 398] on span at bounding box center [712, 395] width 20 height 20
click at [1241, 399] on span "Afvalstoffen" at bounding box center [1251, 396] width 65 height 14
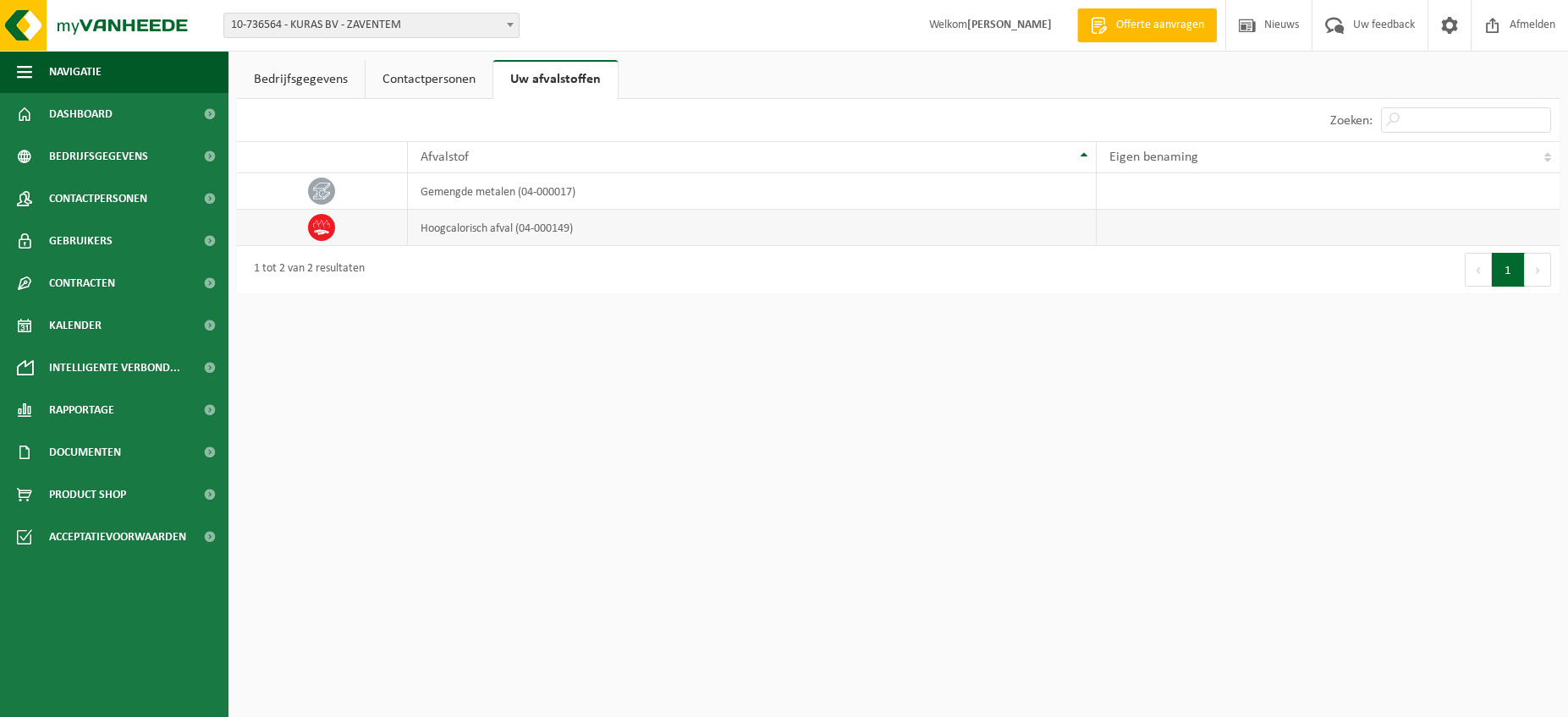
click at [322, 226] on icon at bounding box center [322, 228] width 17 height 17
click at [315, 186] on icon at bounding box center [322, 191] width 17 height 17
click at [292, 80] on link "Bedrijfsgegevens" at bounding box center [301, 79] width 128 height 39
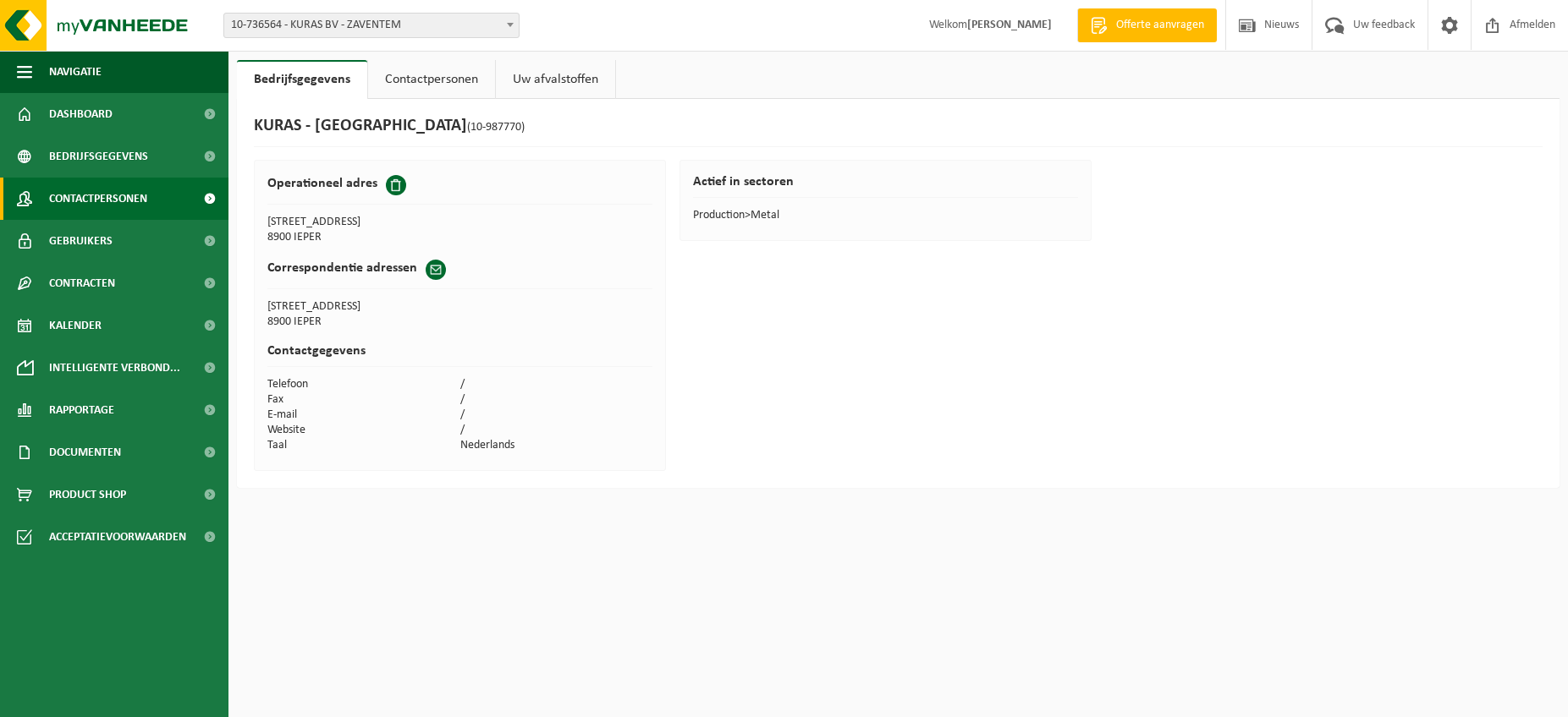
click at [115, 197] on span "Contactpersonen" at bounding box center [99, 199] width 99 height 43
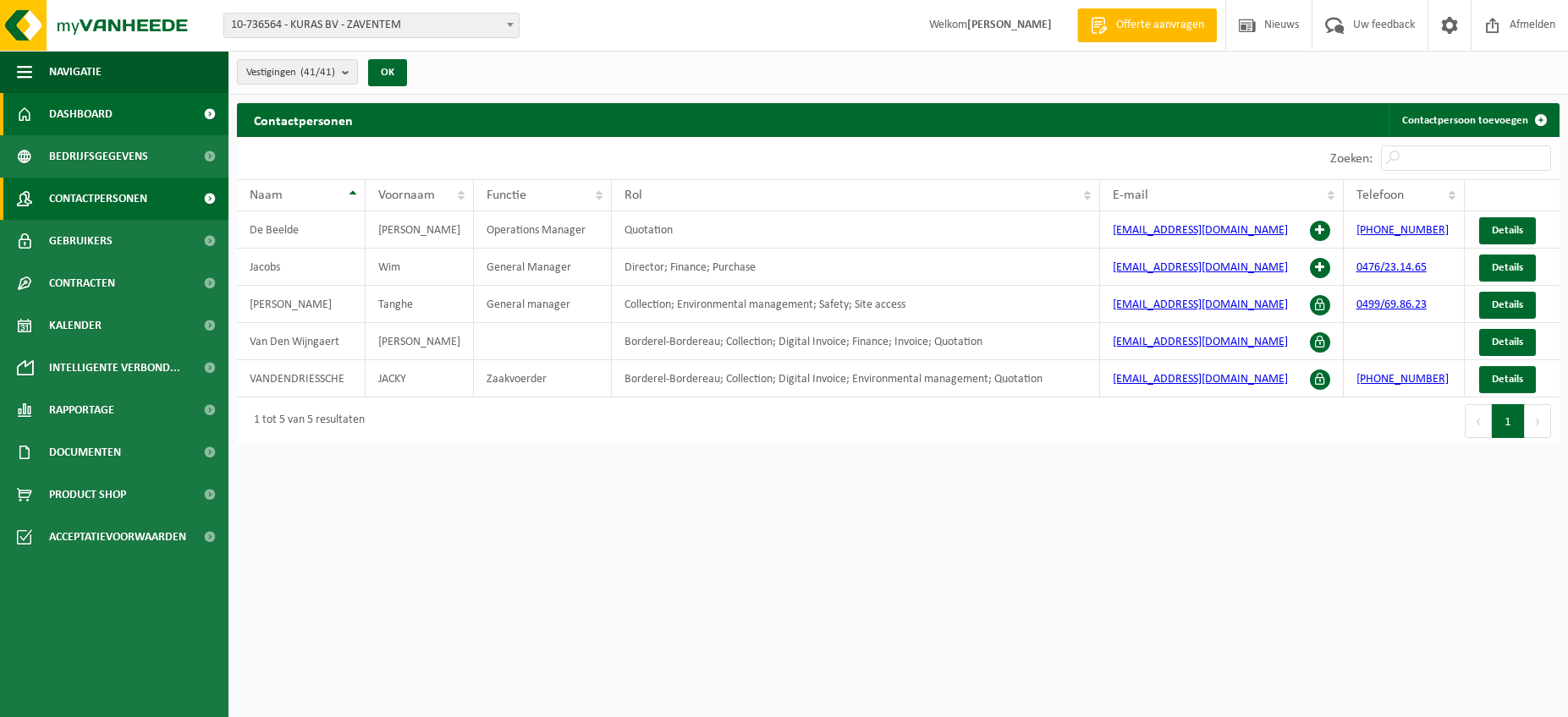
click at [207, 113] on span at bounding box center [209, 114] width 38 height 43
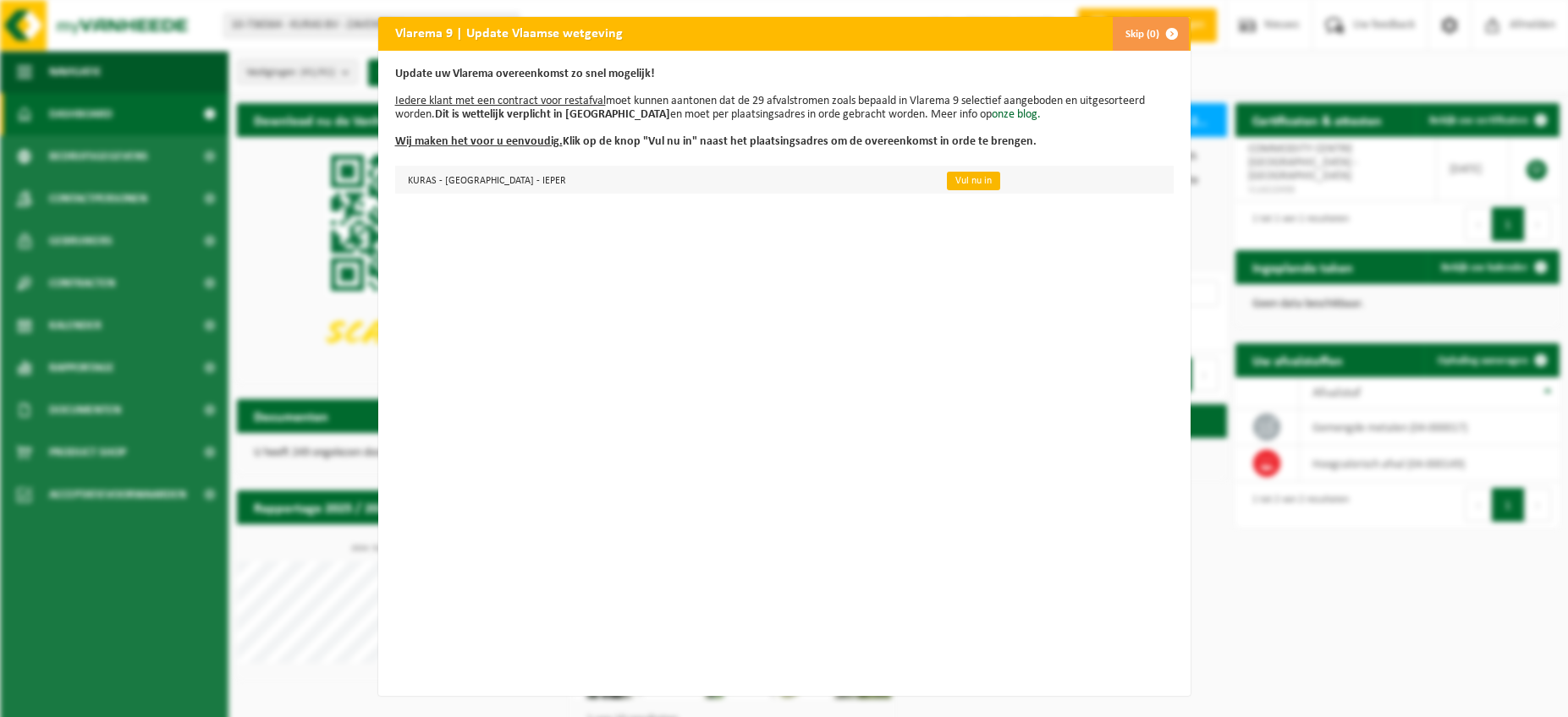
click at [946, 180] on link "Vul nu in" at bounding box center [973, 181] width 53 height 18
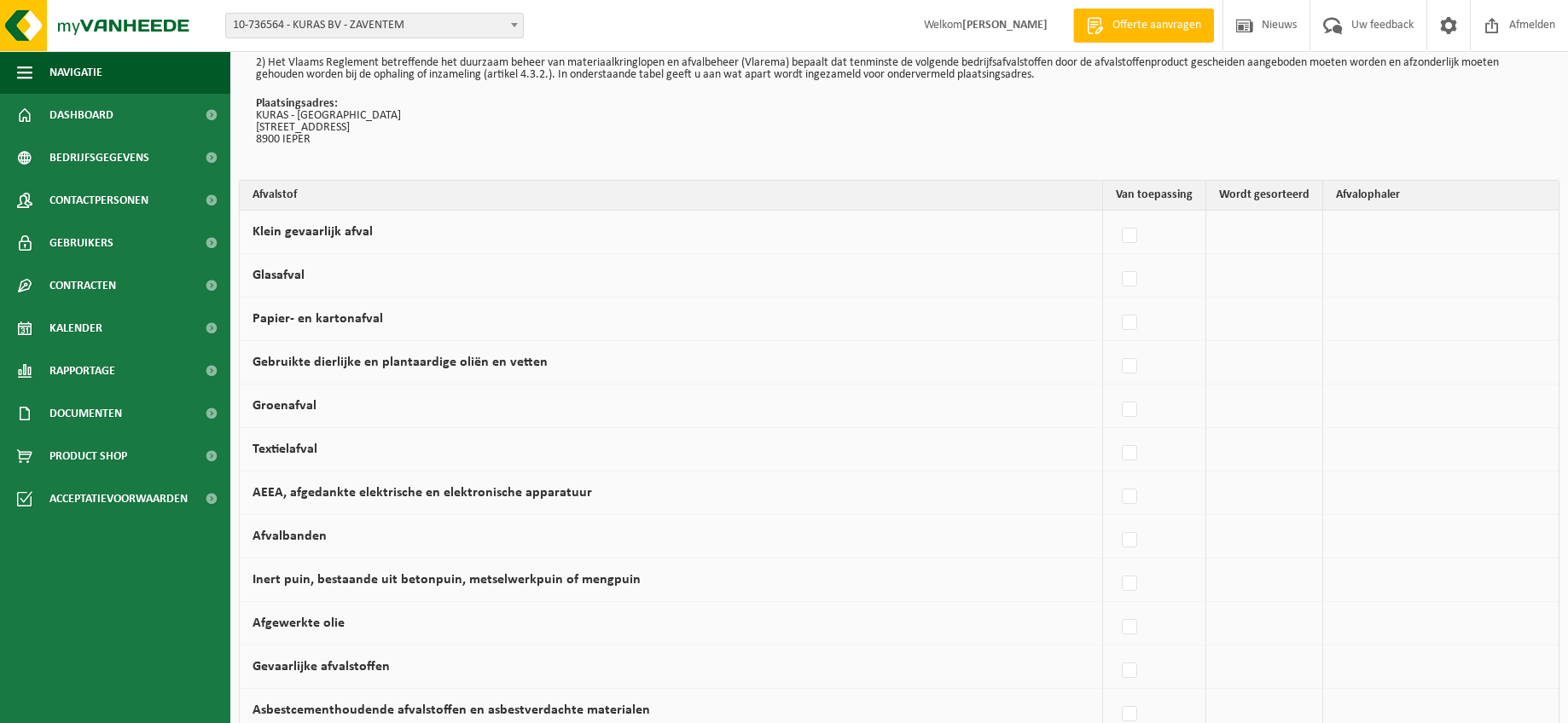
scroll to position [86, 0]
click at [1131, 325] on label at bounding box center [1129, 324] width 24 height 25
click at [1116, 304] on input "Papier- en kartonafval" at bounding box center [1115, 303] width 1 height 1
checkbox input "true"
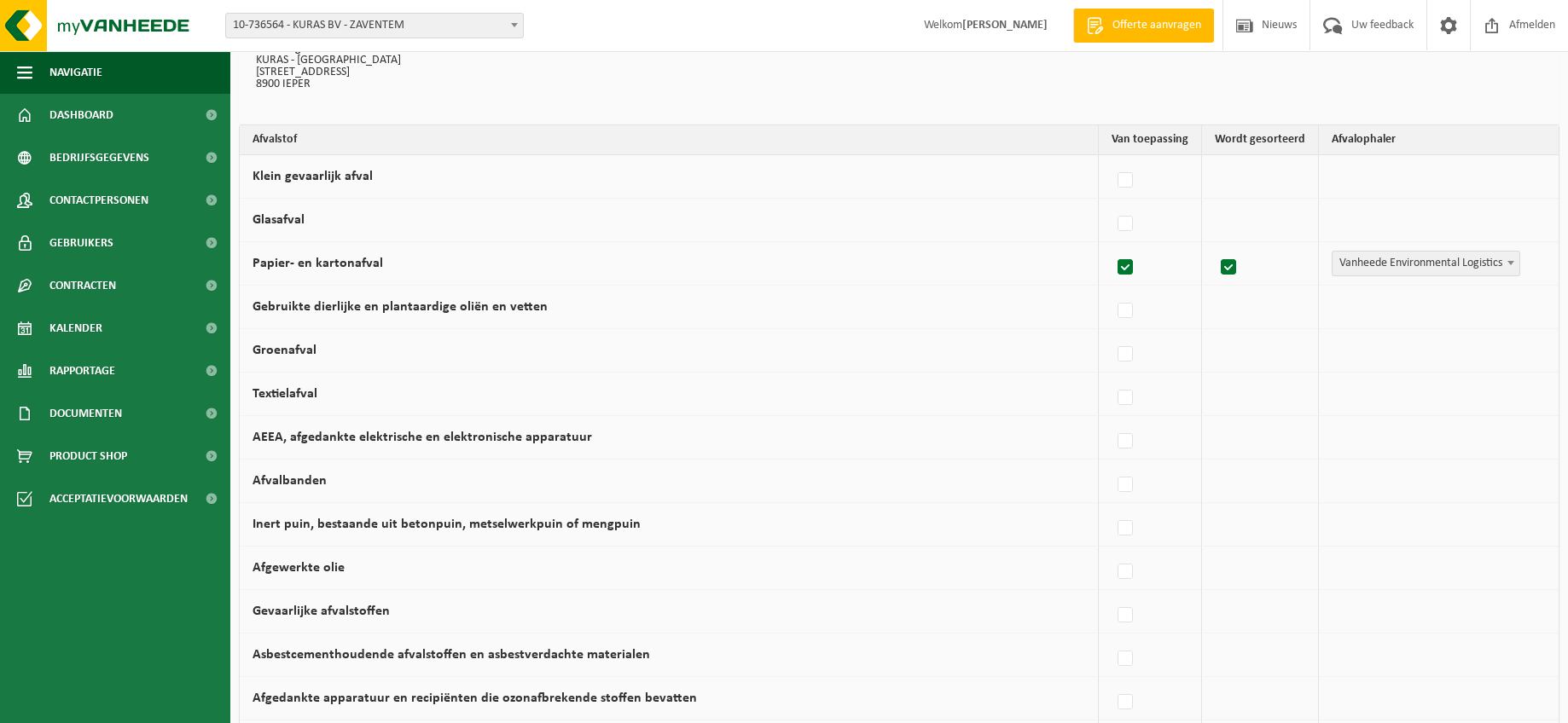
scroll to position [171, 0]
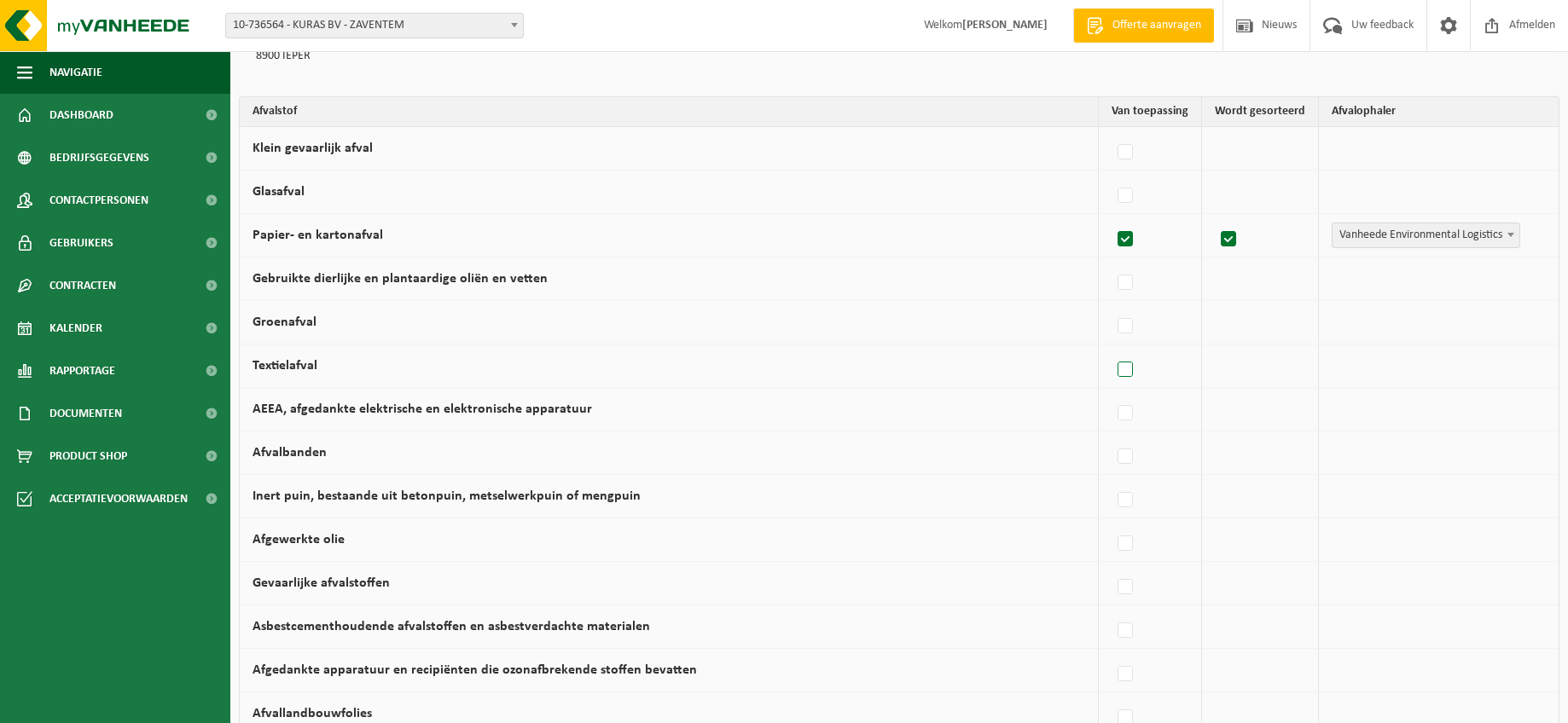
click at [1127, 366] on label at bounding box center [1126, 370] width 24 height 25
click at [1111, 349] on input "Textielafval" at bounding box center [1111, 348] width 1 height 1
checkbox input "true"
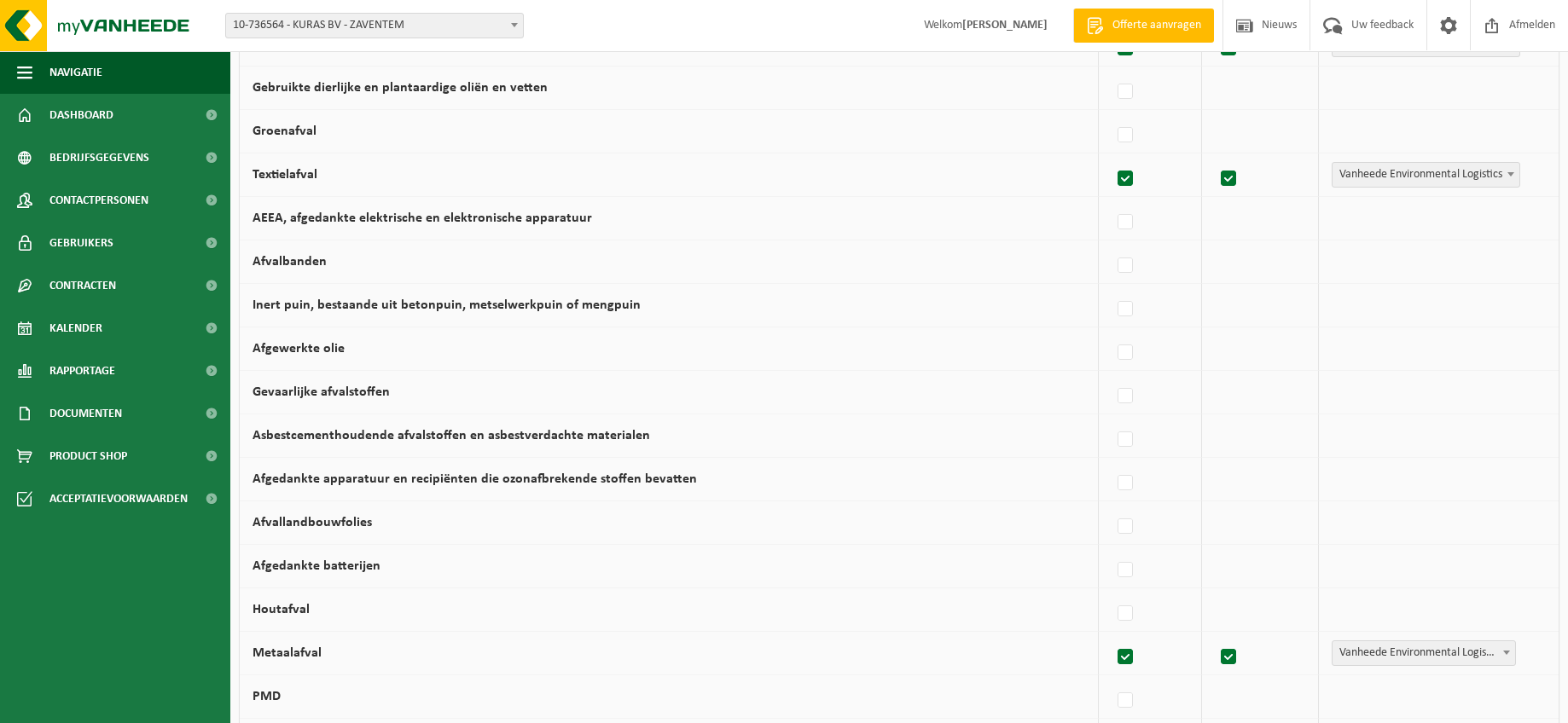
scroll to position [278, 0]
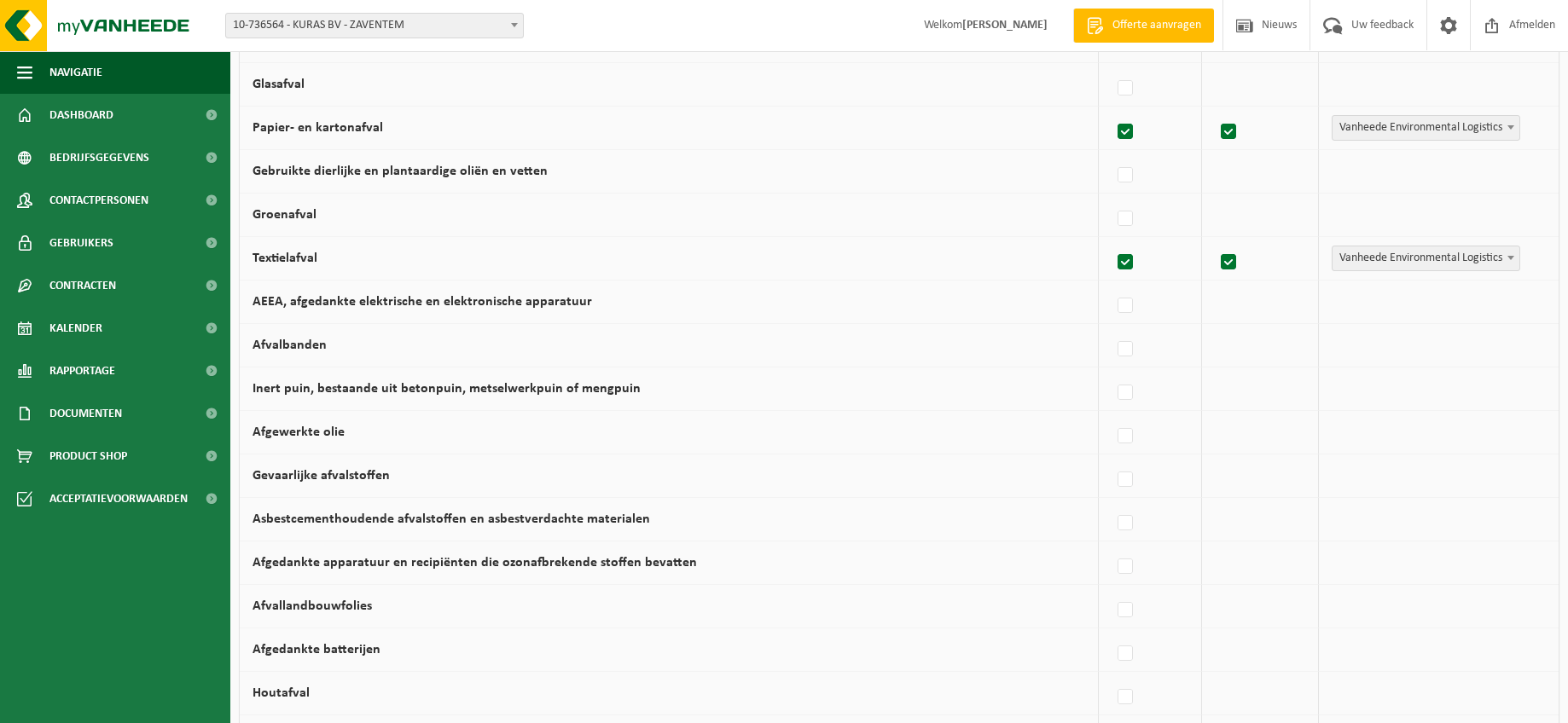
click at [1121, 256] on label at bounding box center [1126, 262] width 24 height 25
click at [1111, 242] on input "Textielafval" at bounding box center [1111, 241] width 1 height 1
checkbox input "false"
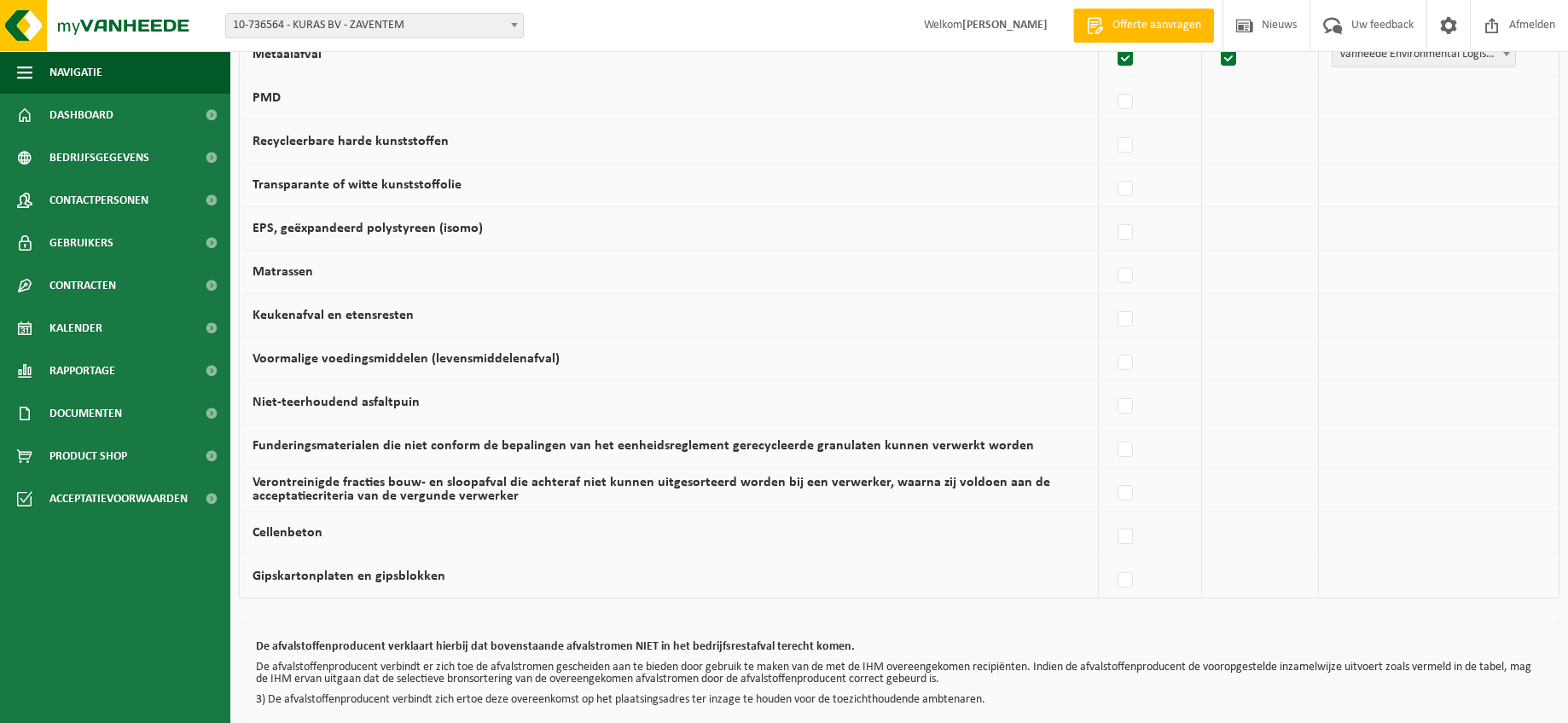
scroll to position [1046, 0]
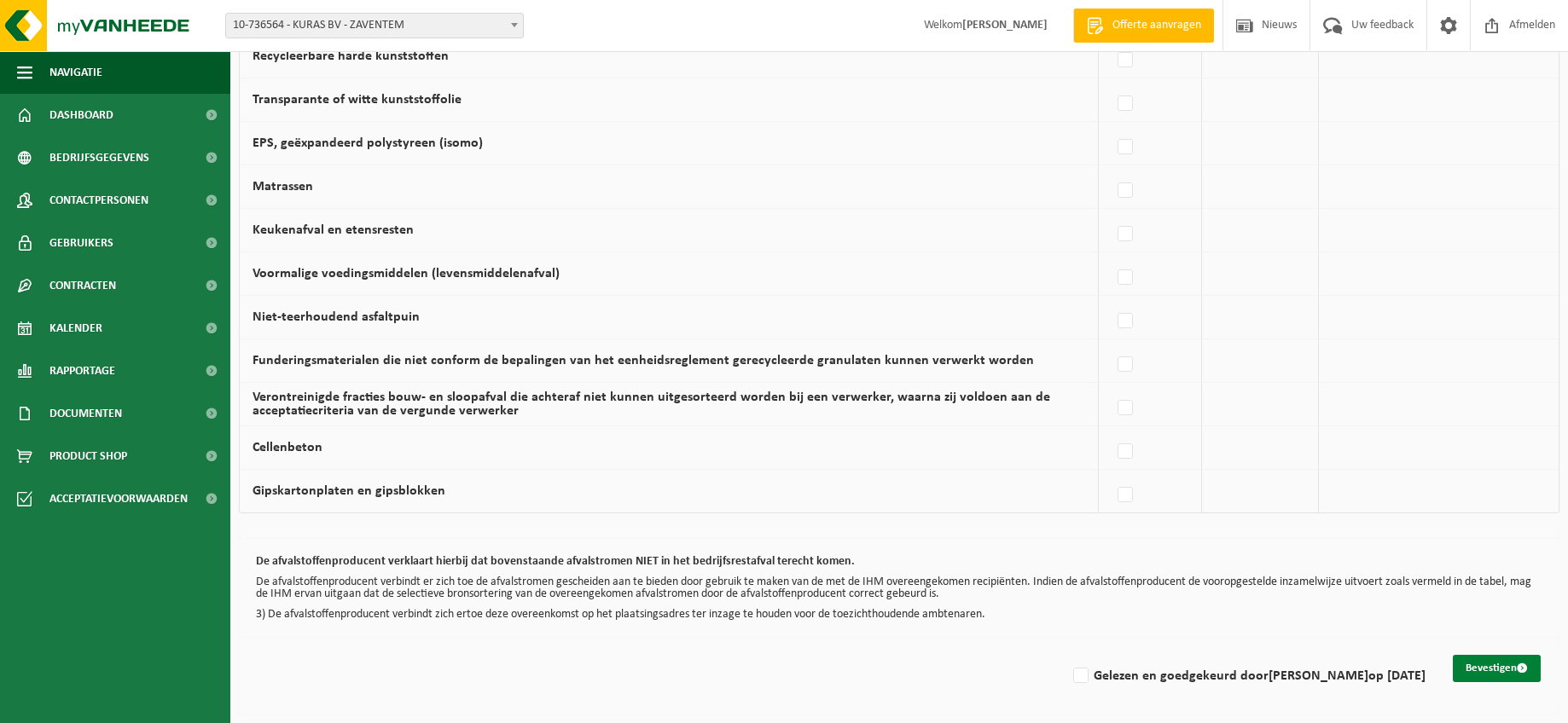
click at [1503, 664] on button "Bevestigen" at bounding box center [1497, 668] width 88 height 27
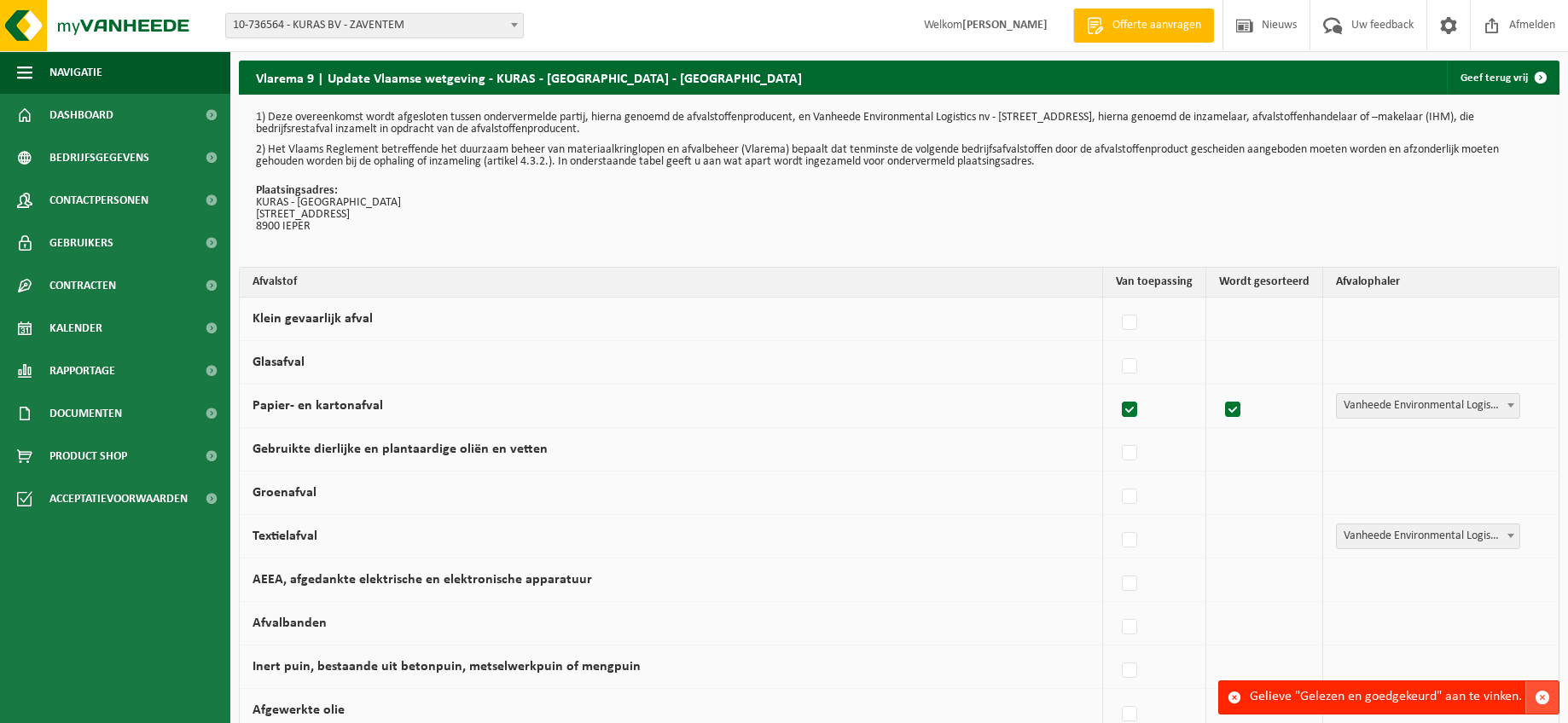
click at [1538, 698] on span "button" at bounding box center [1543, 698] width 16 height 16
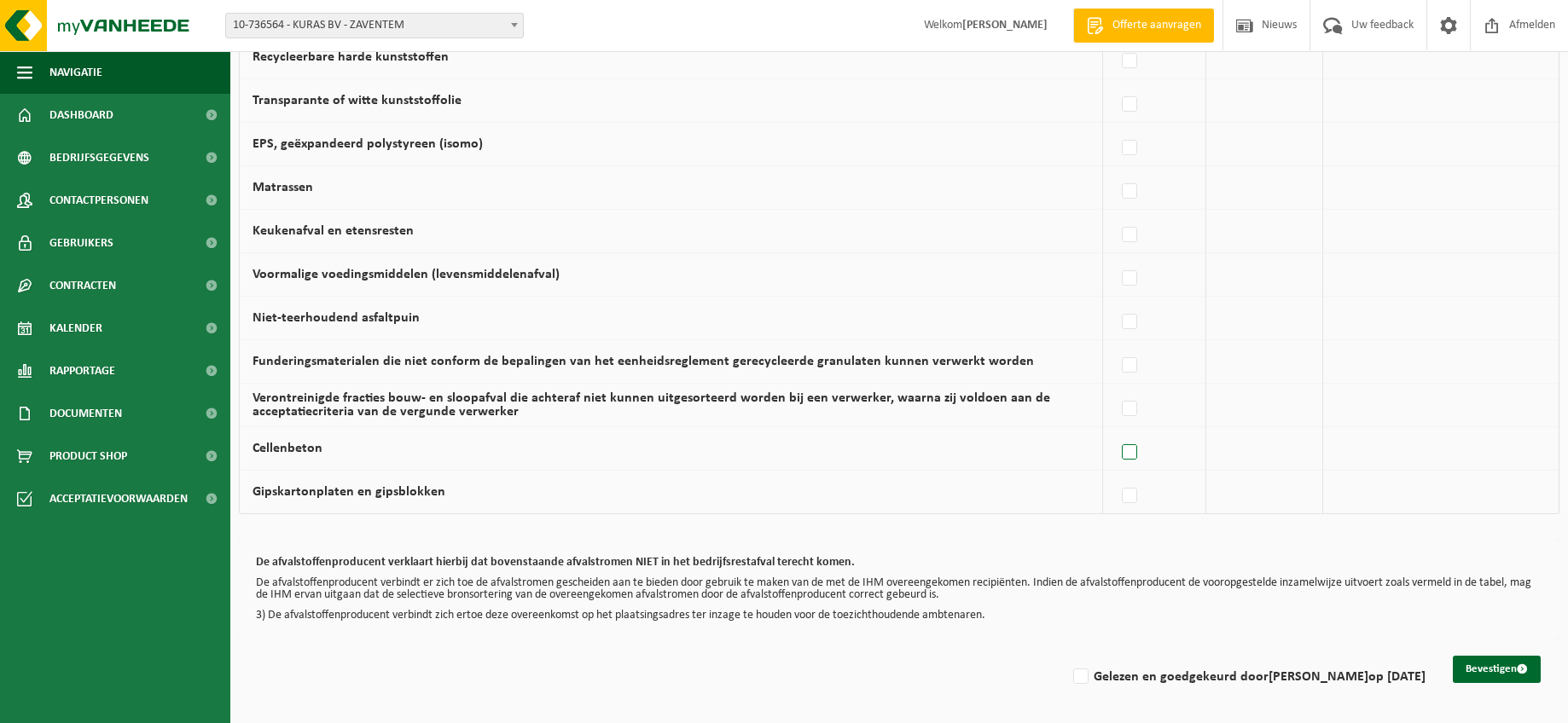
scroll to position [1046, 0]
click at [1070, 677] on label "Gelezen en goedgekeurd door JACKY VANDENDRIESSCHE op 21/09/25" at bounding box center [1247, 676] width 356 height 25
click at [1066, 655] on input "Gelezen en goedgekeurd door JACKY VANDENDRIESSCHE op 21/09/25" at bounding box center [1066, 654] width 1 height 1
checkbox input "true"
click at [1498, 670] on button "Bevestigen" at bounding box center [1497, 668] width 88 height 27
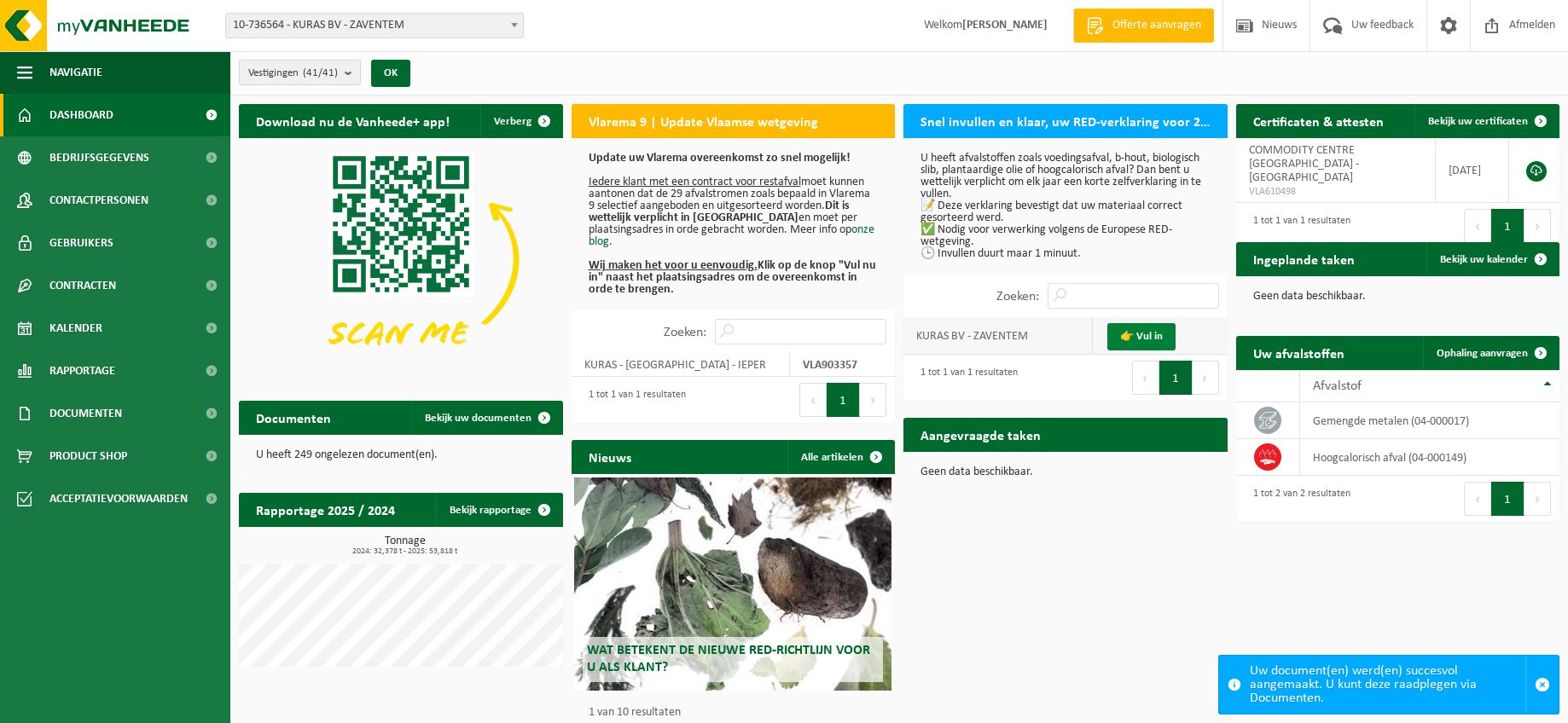
click at [1136, 335] on link "👉 Vul in" at bounding box center [1141, 337] width 68 height 27
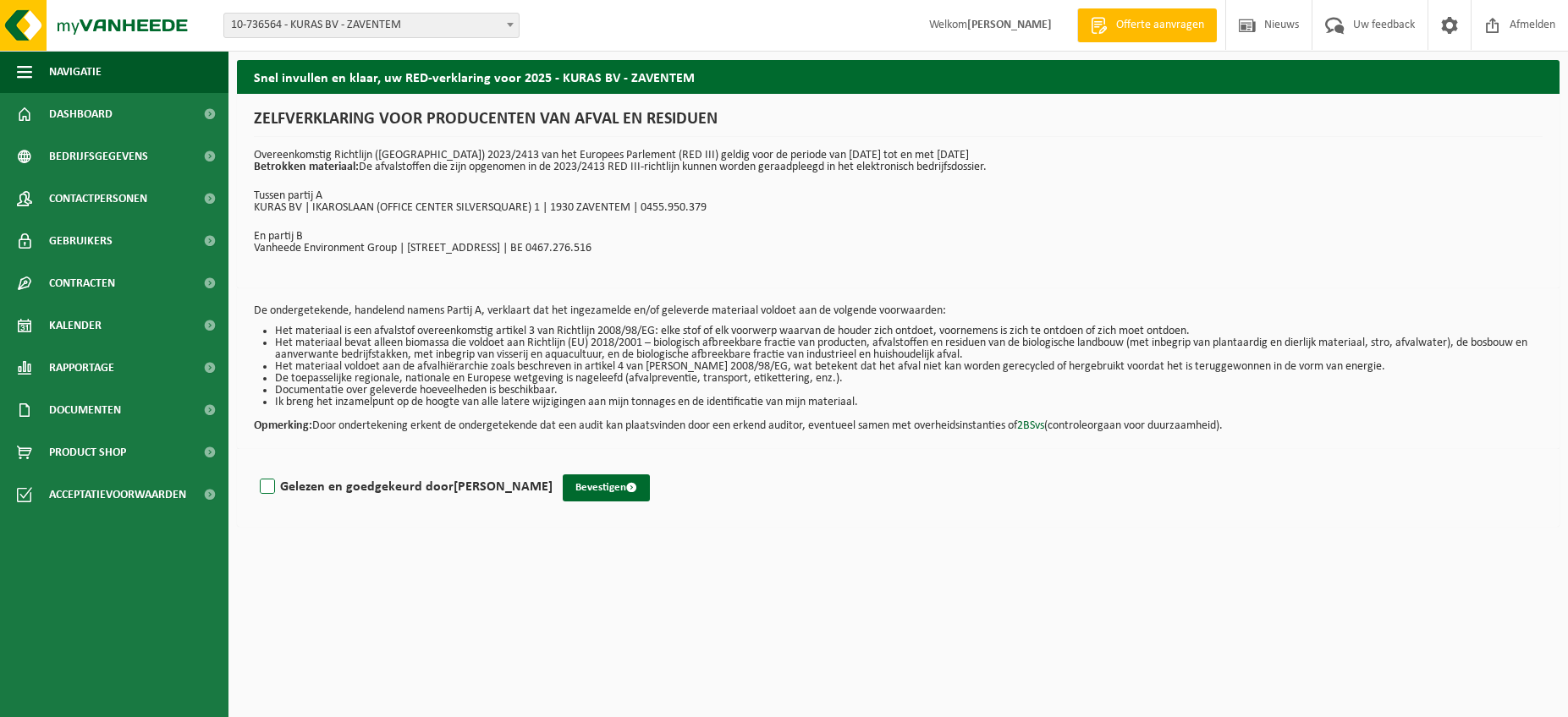
drag, startPoint x: 263, startPoint y: 482, endPoint x: 294, endPoint y: 483, distance: 31.0
click at [263, 483] on label "Gelezen en goedgekeurd door JACKY VANDENDRIESSCHE" at bounding box center [404, 487] width 296 height 25
click at [553, 466] on input "Gelezen en goedgekeurd door JACKY VANDENDRIESSCHE" at bounding box center [553, 465] width 1 height 1
checkbox input "true"
click at [650, 487] on button "Bevestigen" at bounding box center [606, 488] width 87 height 27
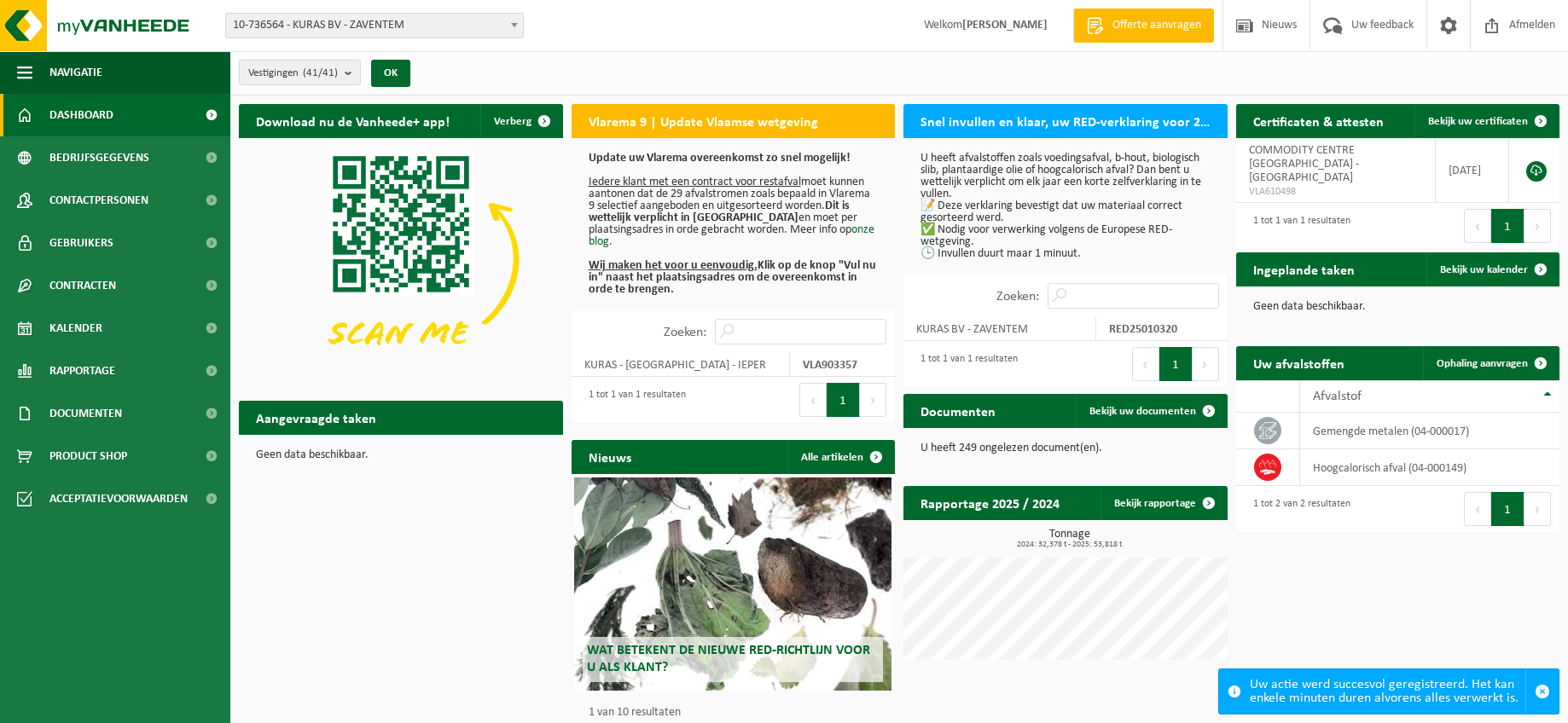
click at [96, 116] on span "Dashboard" at bounding box center [82, 115] width 64 height 43
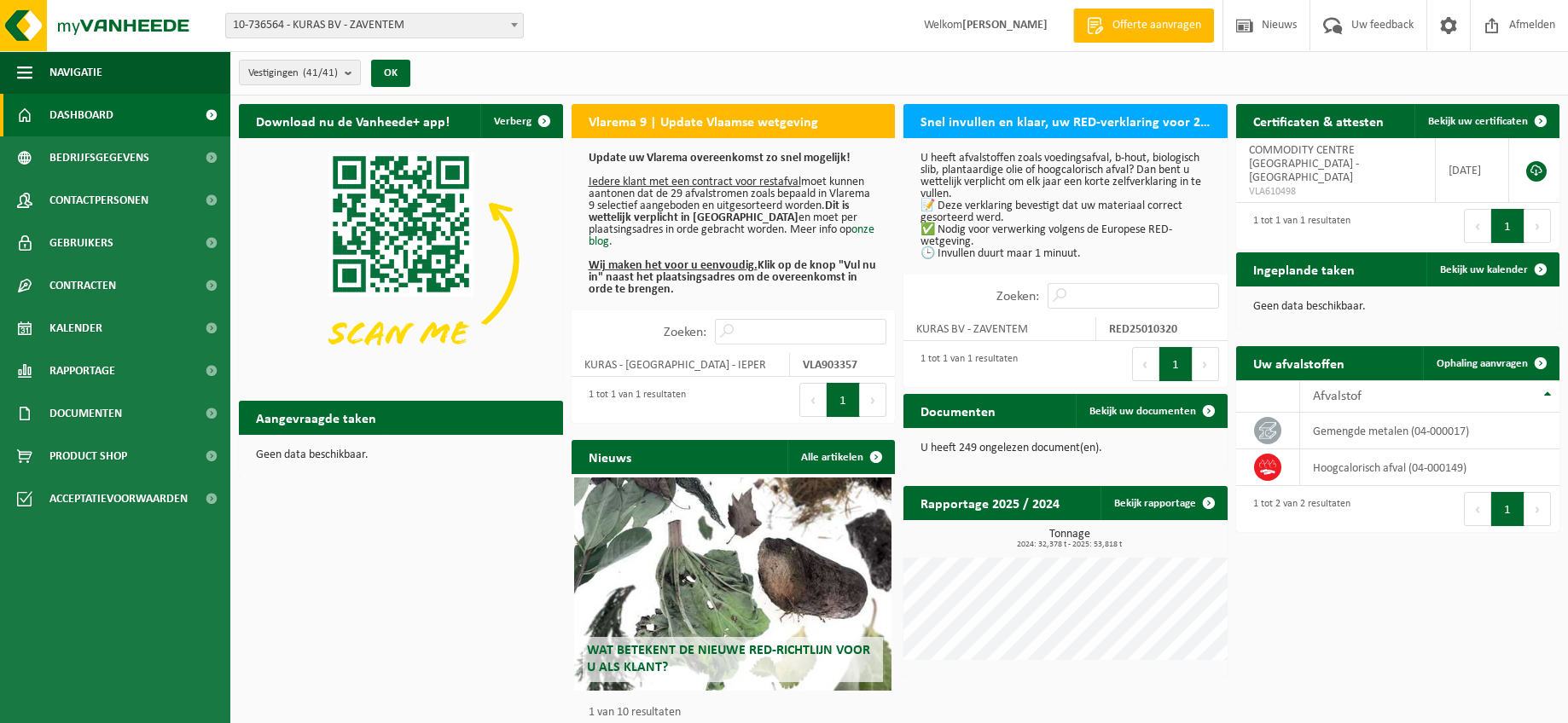
click at [210, 120] on span at bounding box center [210, 115] width 38 height 43
click at [215, 156] on span at bounding box center [210, 158] width 38 height 43
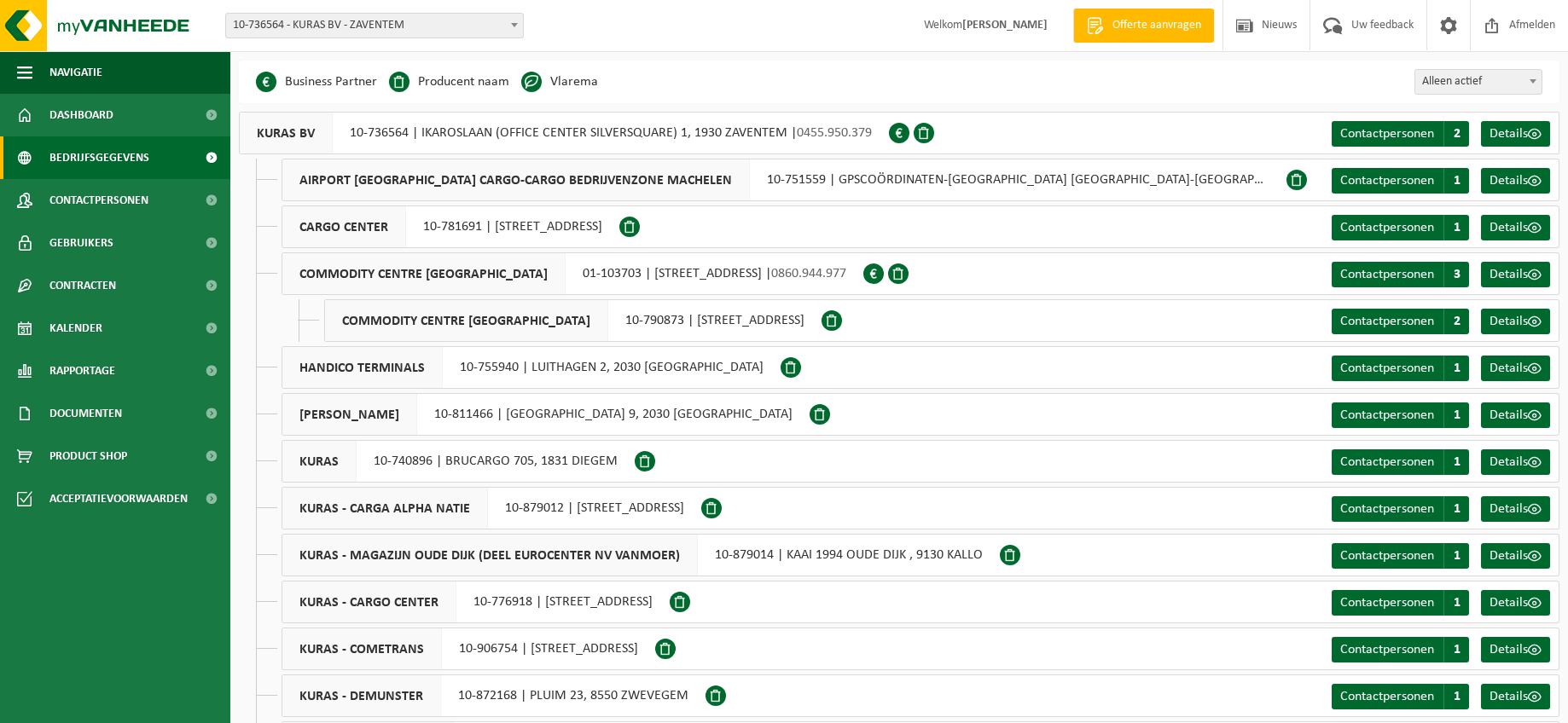
click at [612, 274] on div "COMMODITY CENTRE [GEOGRAPHIC_DATA] 01-103703 | [STREET_ADDRESS] | 0860.944.977" at bounding box center [572, 274] width 582 height 43
click at [884, 277] on span at bounding box center [873, 273] width 20 height 20
drag, startPoint x: 899, startPoint y: 130, endPoint x: 899, endPoint y: 139, distance: 9.0
click at [899, 131] on span at bounding box center [899, 133] width 20 height 20
click at [908, 278] on span at bounding box center [898, 273] width 20 height 20
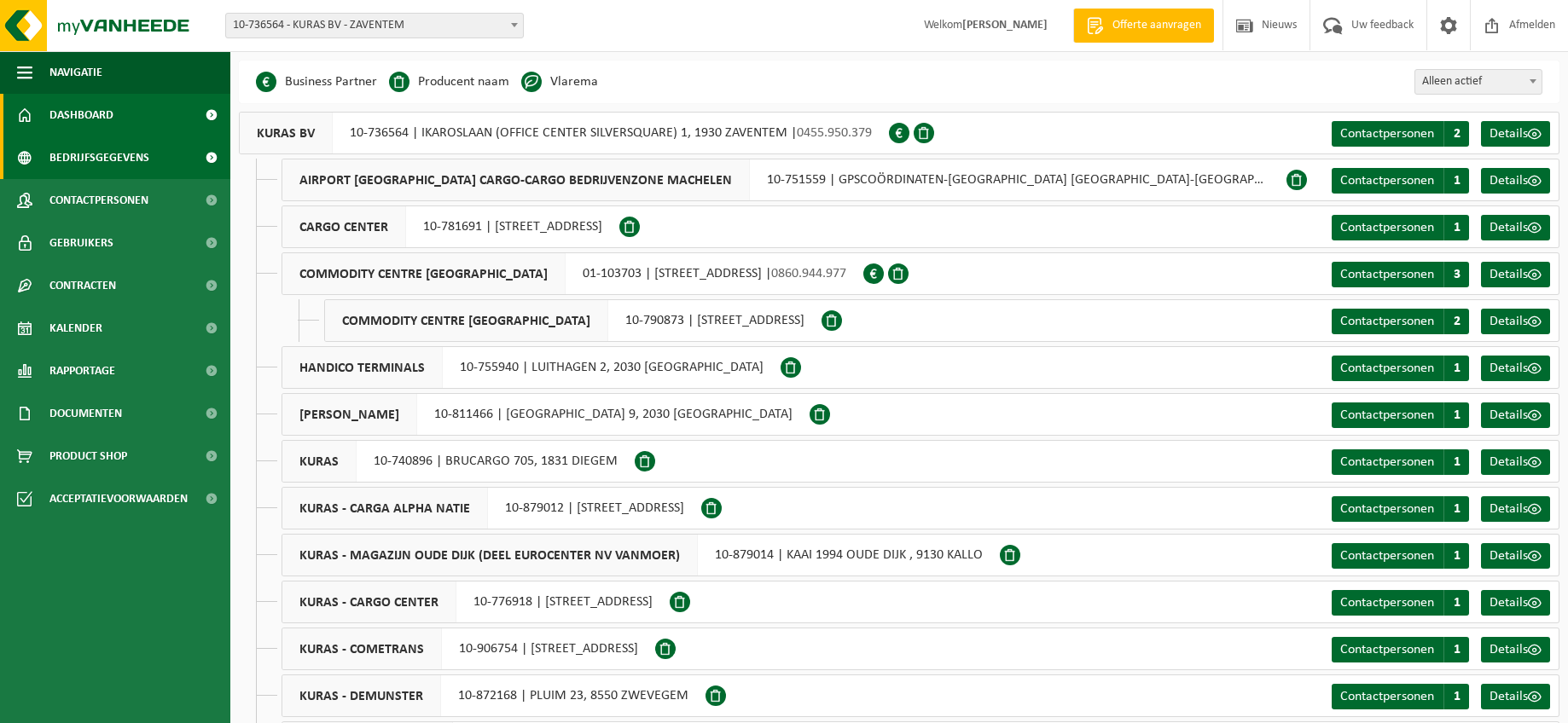
click at [119, 113] on link "Dashboard" at bounding box center [115, 115] width 230 height 43
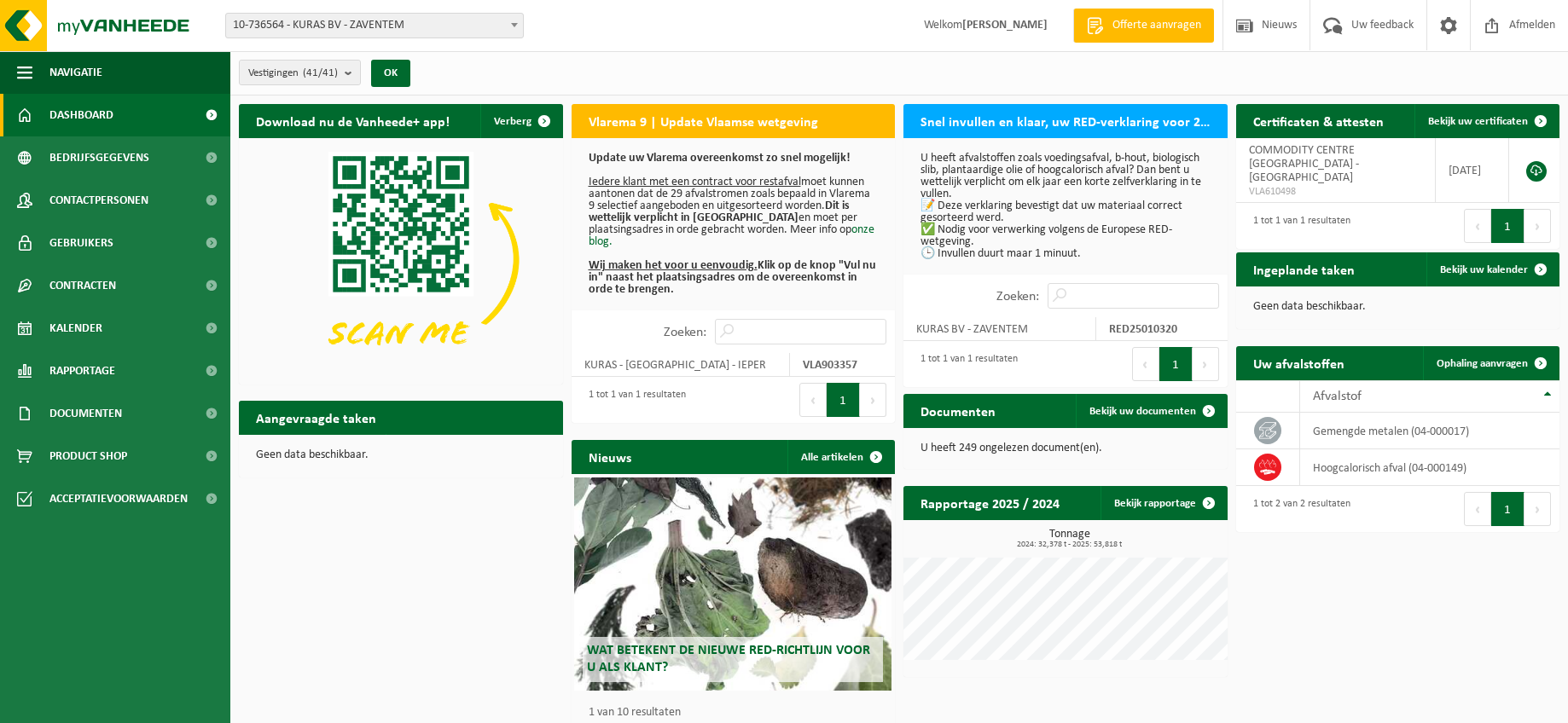
scroll to position [52, 0]
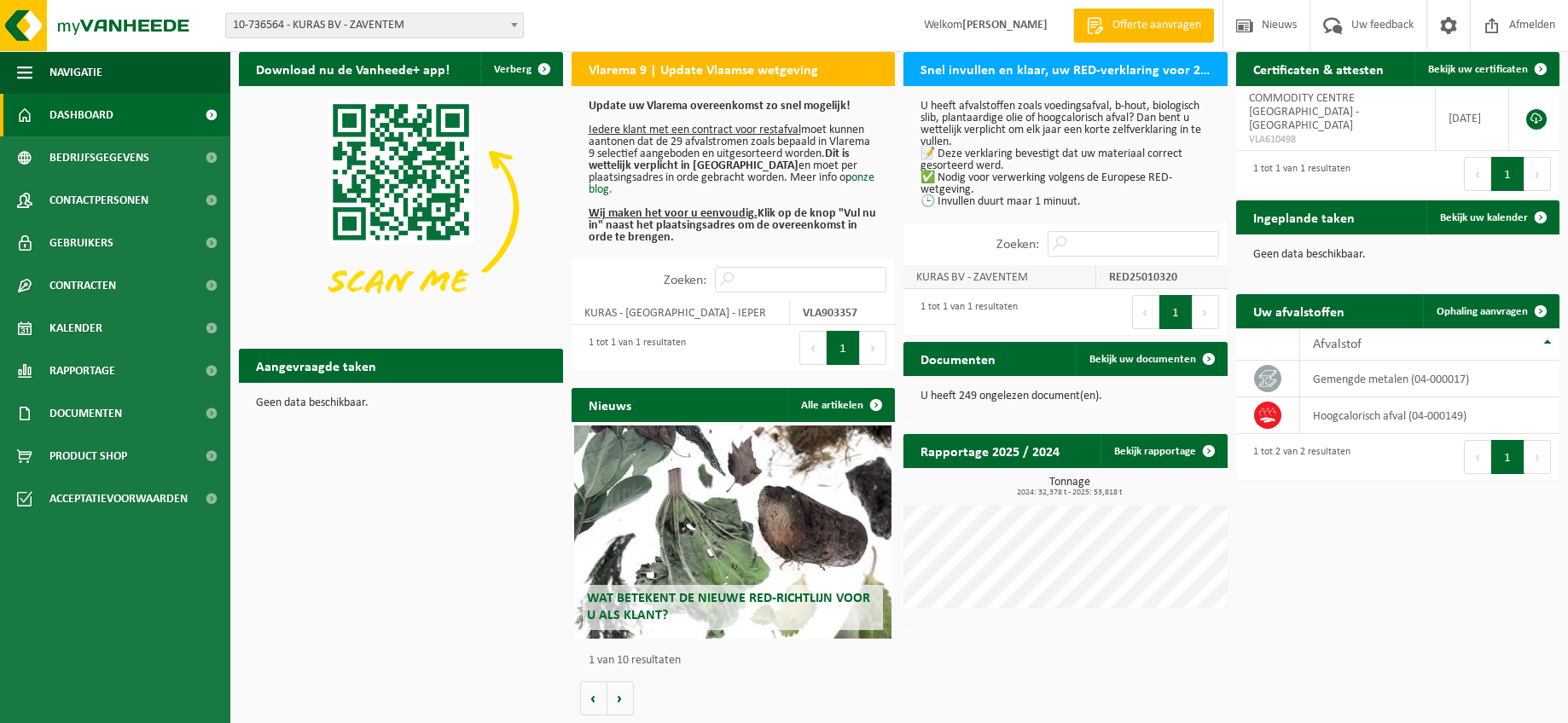
click at [968, 273] on td "KURAS BV - ZAVENTEM" at bounding box center [1000, 277] width 193 height 24
click at [1133, 277] on strong "RED25010320" at bounding box center [1143, 277] width 68 height 13
click at [1004, 275] on td "KURAS BV - ZAVENTEM" at bounding box center [1000, 277] width 193 height 24
click at [1330, 113] on td "COMMODITY CENTRE [GEOGRAPHIC_DATA] - [GEOGRAPHIC_DATA] VLA610498" at bounding box center [1336, 118] width 201 height 65
click at [1486, 67] on span "Bekijk uw certificaten" at bounding box center [1477, 69] width 99 height 11
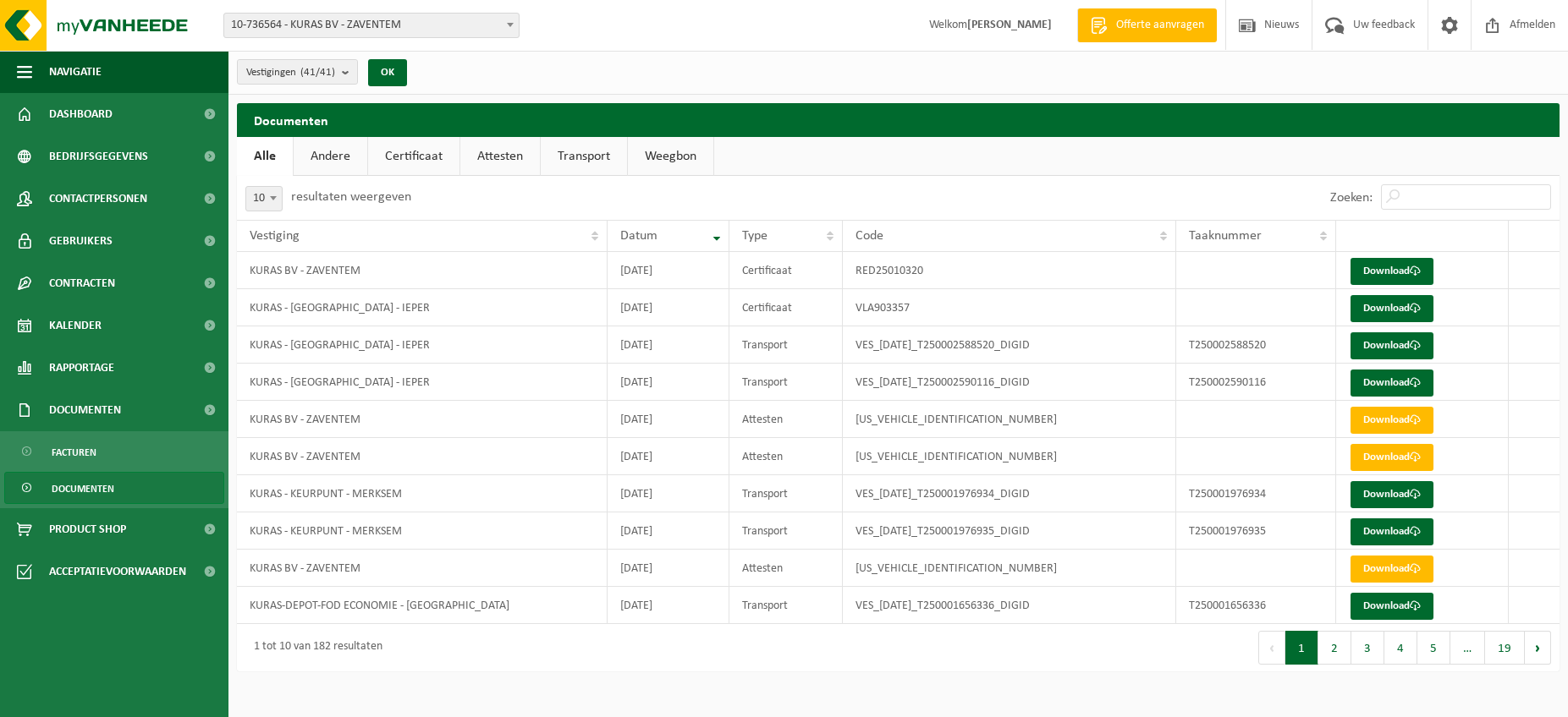
click at [416, 157] on link "Certificaat" at bounding box center [414, 157] width 92 height 39
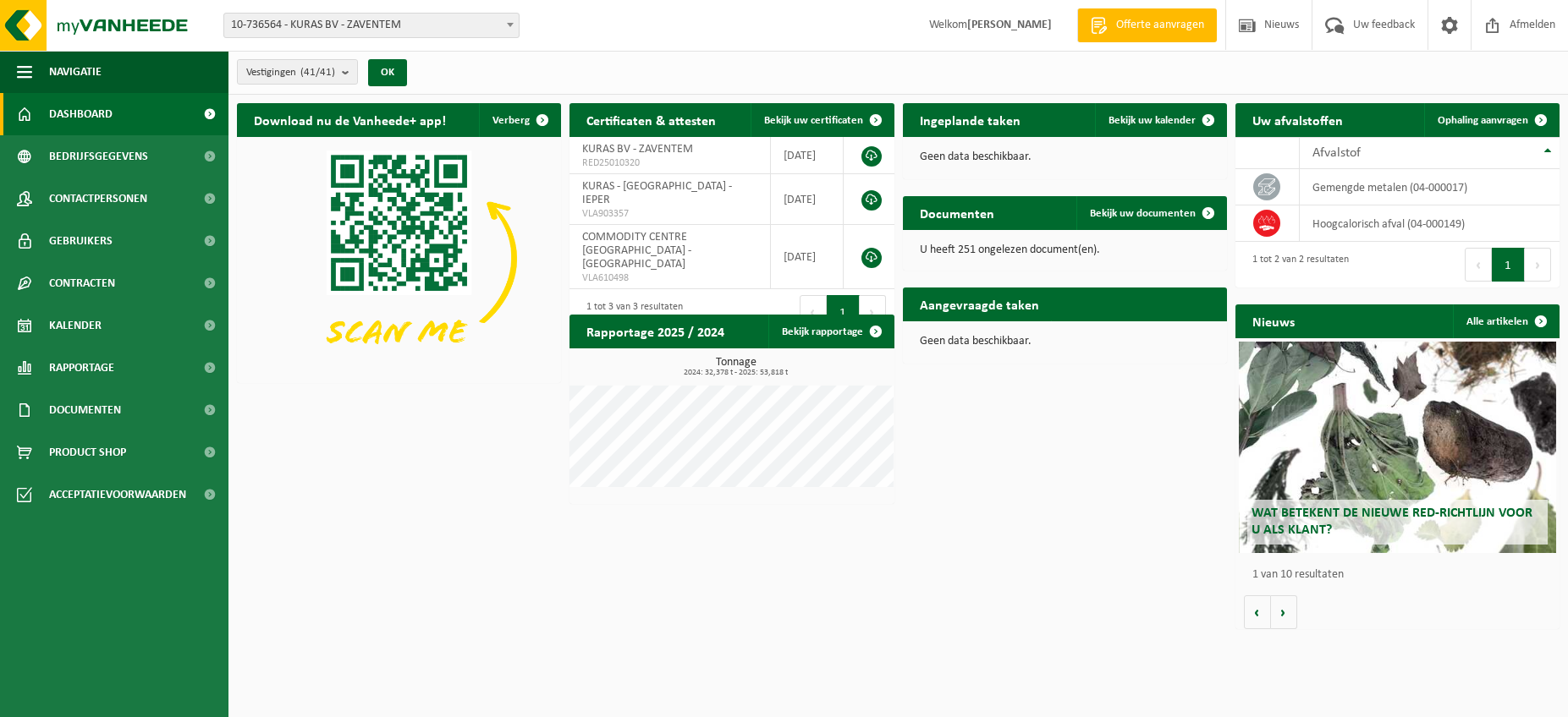
click at [91, 116] on span "Dashboard" at bounding box center [81, 114] width 64 height 43
click at [650, 234] on td "COMMODITY CENTRE [GEOGRAPHIC_DATA] - [GEOGRAPHIC_DATA] VLA610498" at bounding box center [670, 257] width 201 height 65
